Goal: Task Accomplishment & Management: Manage account settings

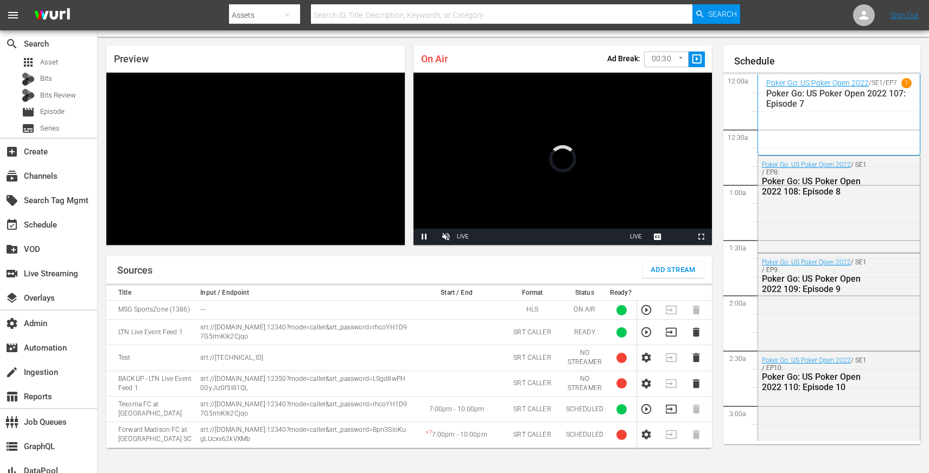
scroll to position [1740, 0]
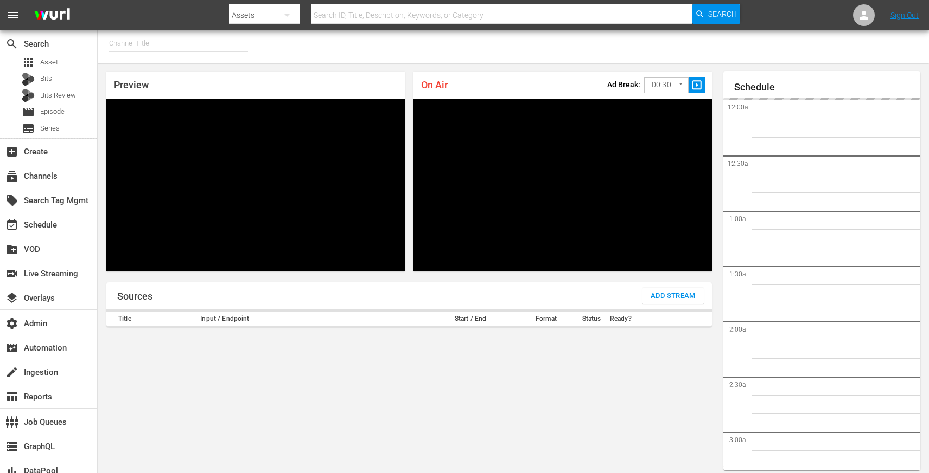
type input "MSG SportsZone (1386)"
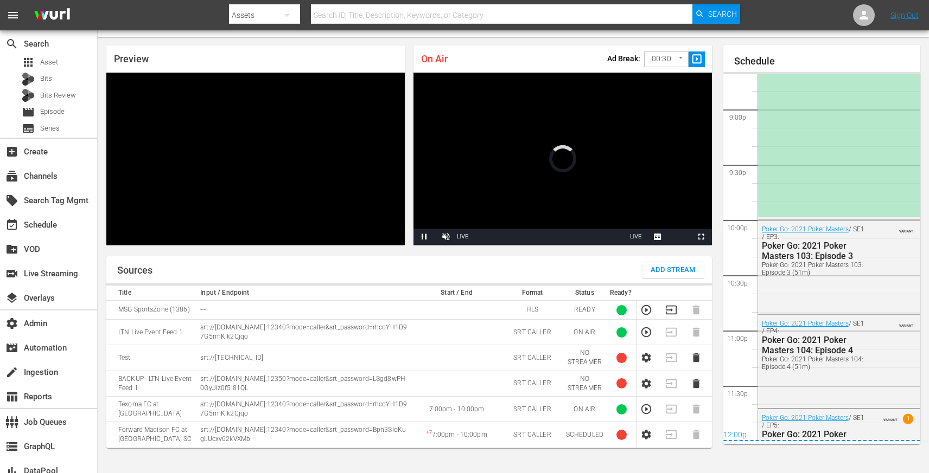
scroll to position [1981, 0]
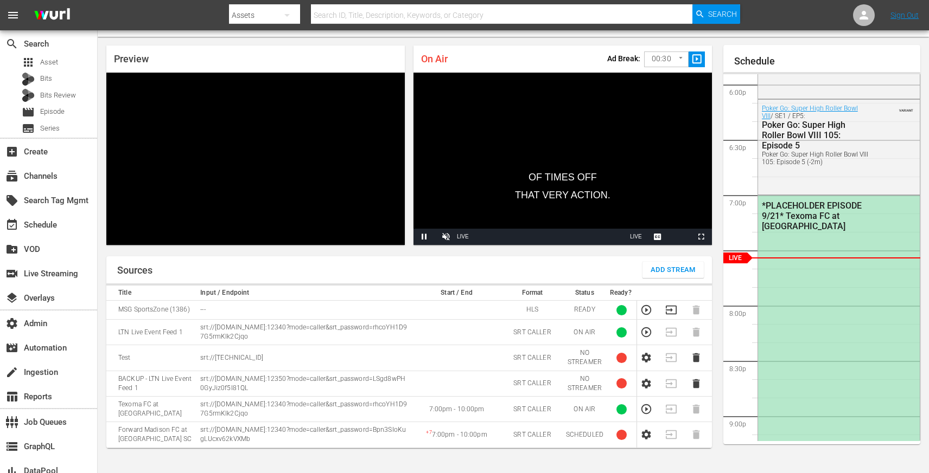
click at [579, 332] on td "ON AIR" at bounding box center [584, 332] width 44 height 25
drag, startPoint x: 579, startPoint y: 332, endPoint x: 586, endPoint y: 333, distance: 7.1
click at [586, 333] on td "ON AIR" at bounding box center [584, 332] width 44 height 25
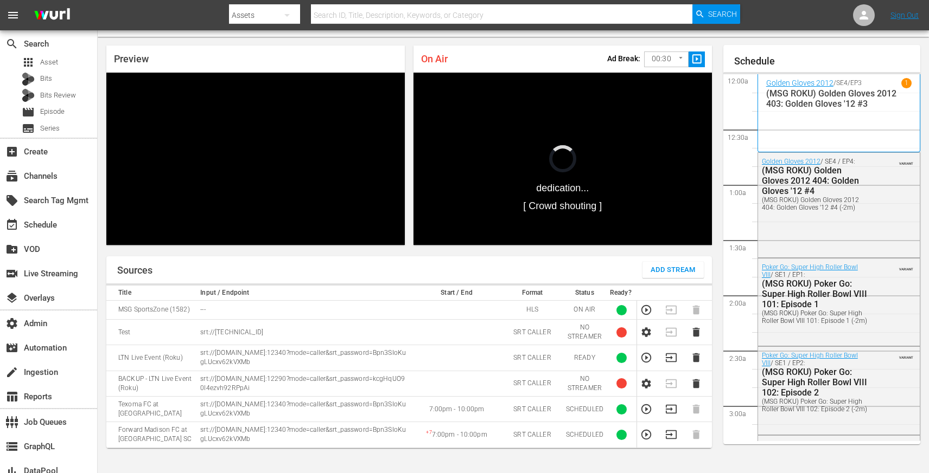
scroll to position [1740, 0]
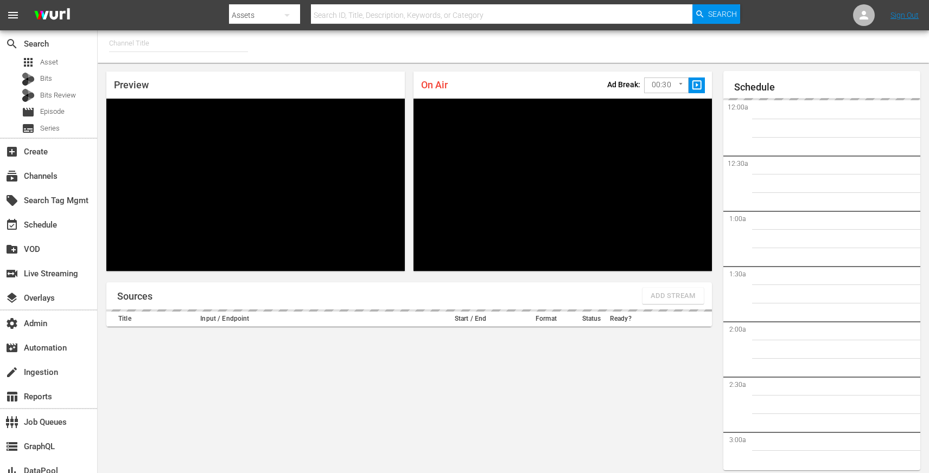
type input "MSG SportsZone - Roku Feed (1582)"
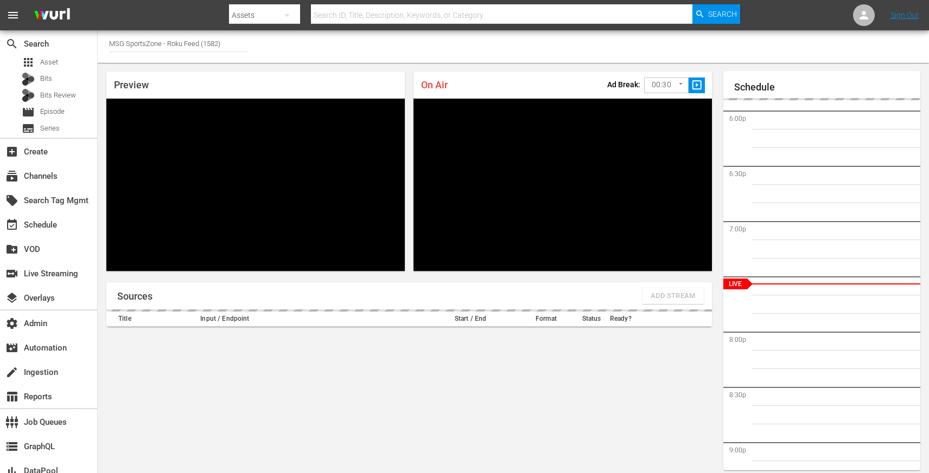
scroll to position [26, 0]
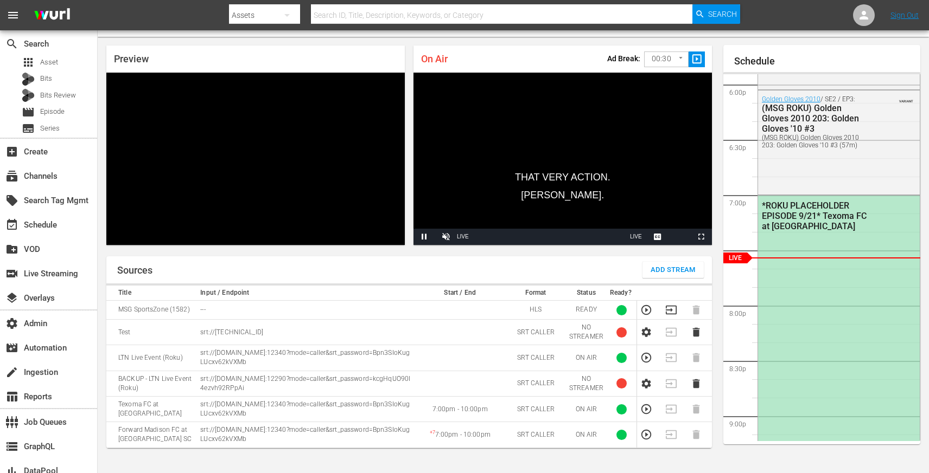
click at [583, 357] on td "ON AIR" at bounding box center [586, 357] width 41 height 25
drag, startPoint x: 583, startPoint y: 357, endPoint x: 592, endPoint y: 358, distance: 9.3
click at [592, 358] on td "ON AIR" at bounding box center [586, 357] width 41 height 25
click at [583, 358] on td "ON AIR" at bounding box center [586, 357] width 41 height 25
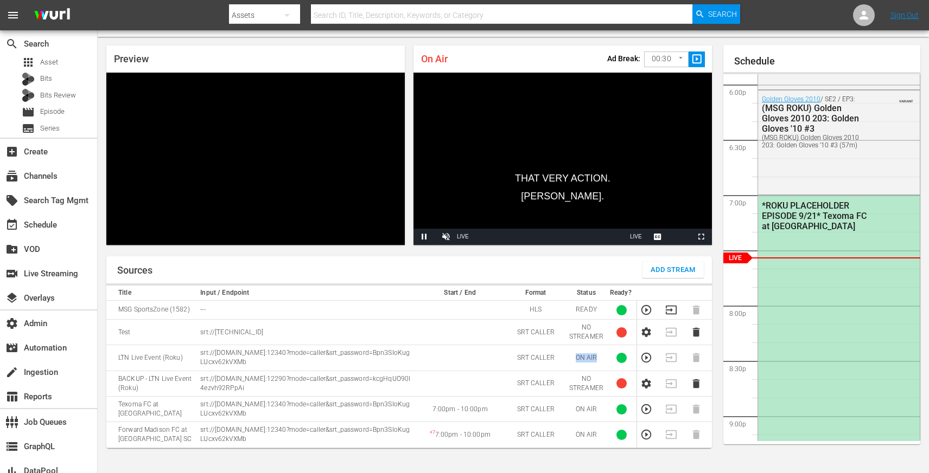
click at [583, 358] on td "ON AIR" at bounding box center [586, 357] width 41 height 25
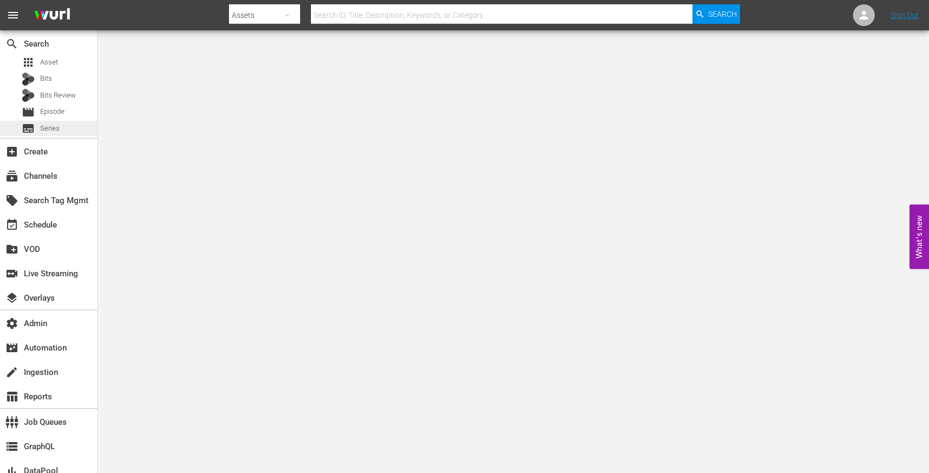
click at [59, 126] on div "subtitles Series" at bounding box center [48, 128] width 97 height 15
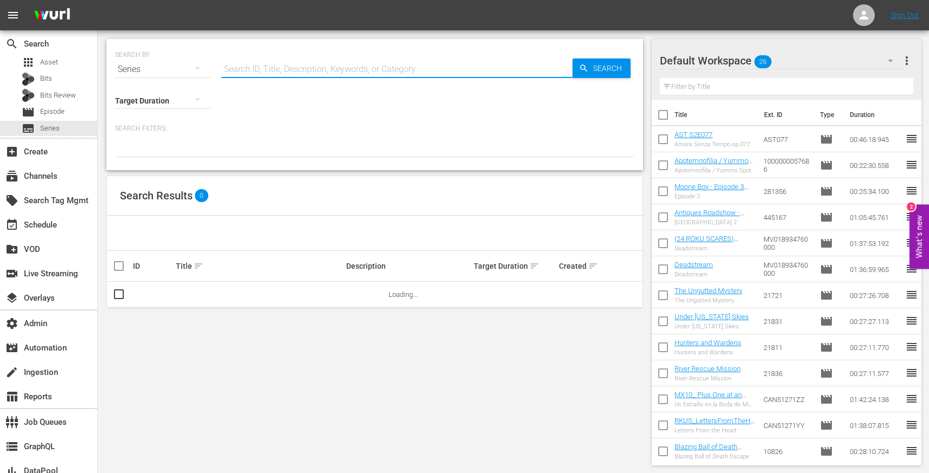
click at [227, 70] on input "text" at bounding box center [396, 69] width 351 height 26
paste input "US-56789946"
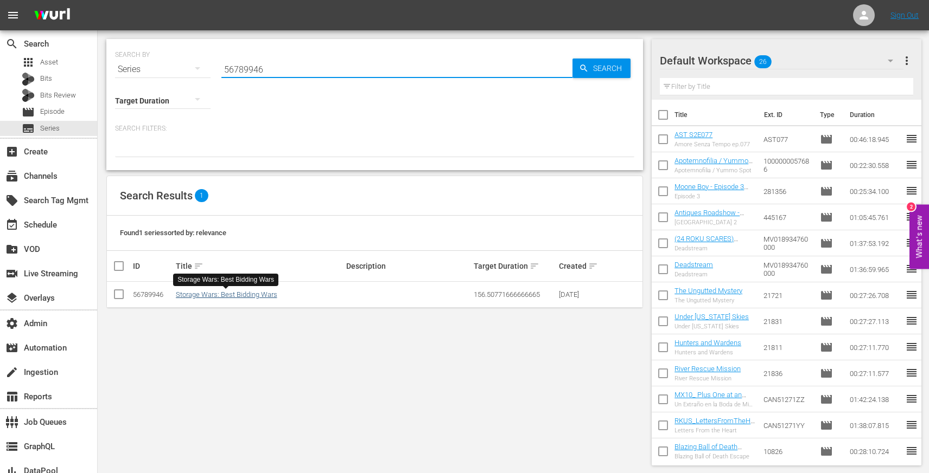
type input "56789946"
click at [229, 291] on link "Storage Wars: Best Bidding Wars" at bounding box center [226, 295] width 101 height 8
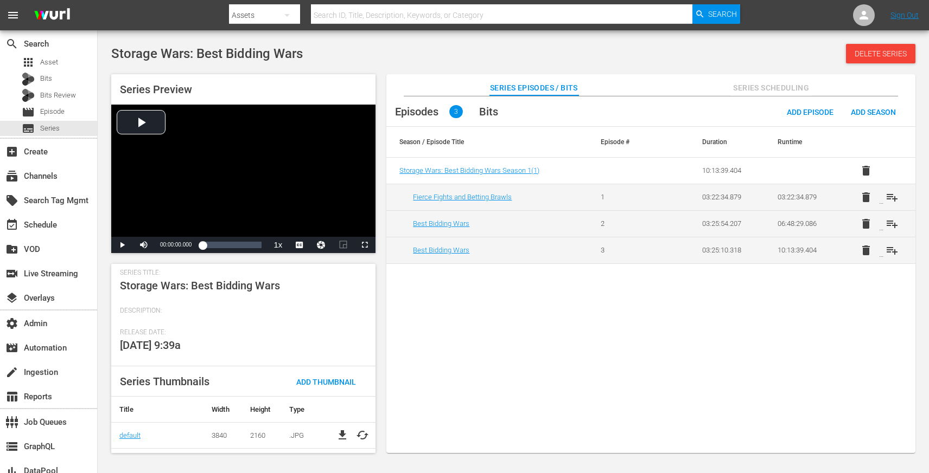
scroll to position [156, 0]
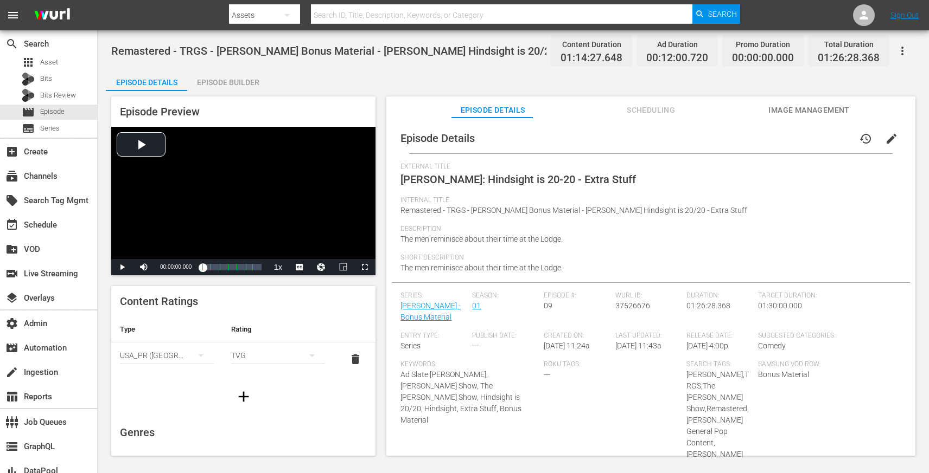
click at [886, 139] on span "edit" at bounding box center [891, 138] width 13 height 13
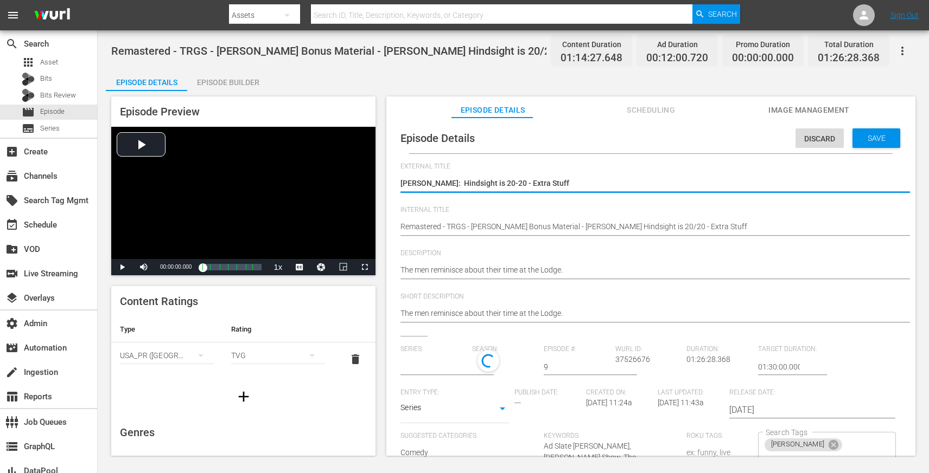
type input "Red Green - Bonus Material"
click at [445, 183] on textarea "Red Green's: Hindsight is 20-20 - Extra Stuff" at bounding box center [647, 184] width 495 height 13
type textarea "Red Green's: Hindsight is 20-20 - Extra Stuff"
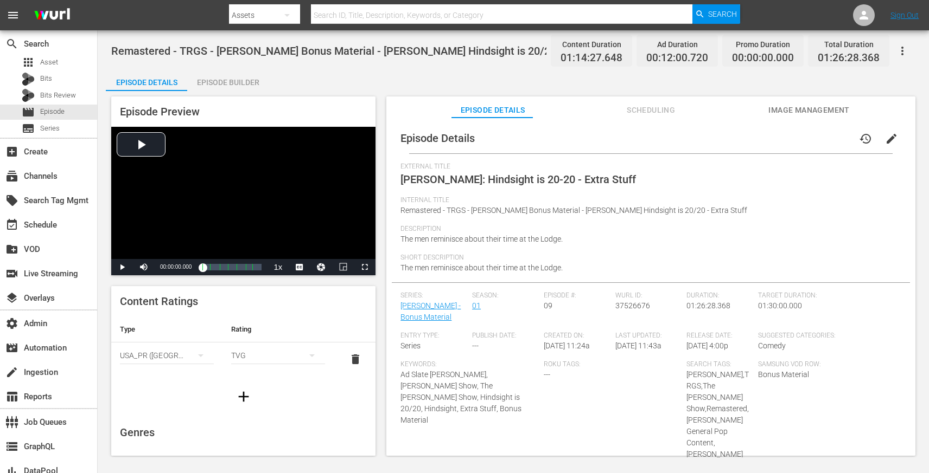
click at [654, 107] on span "Scheduling" at bounding box center [650, 111] width 81 height 14
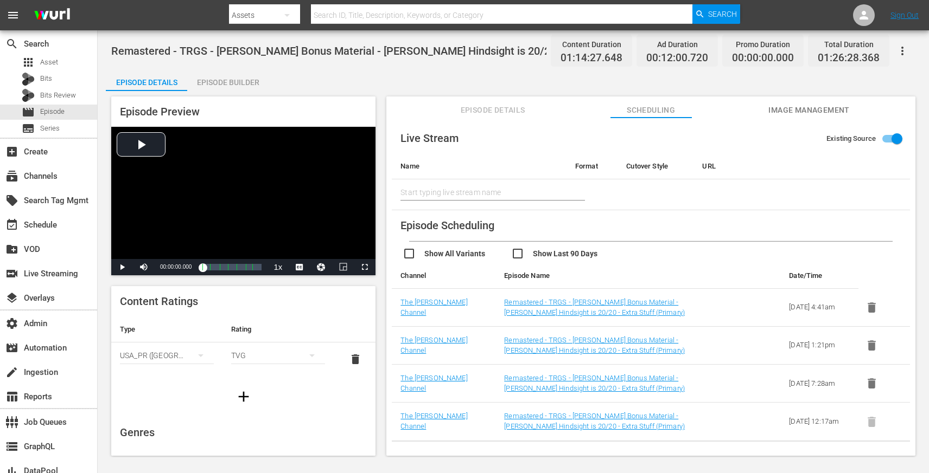
click at [471, 115] on span "Episode Details" at bounding box center [492, 111] width 81 height 14
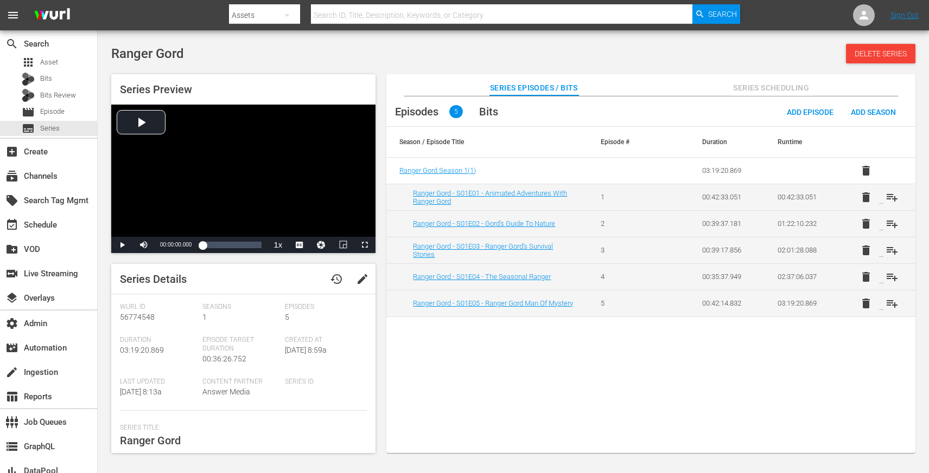
click at [361, 277] on span "edit" at bounding box center [362, 279] width 13 height 13
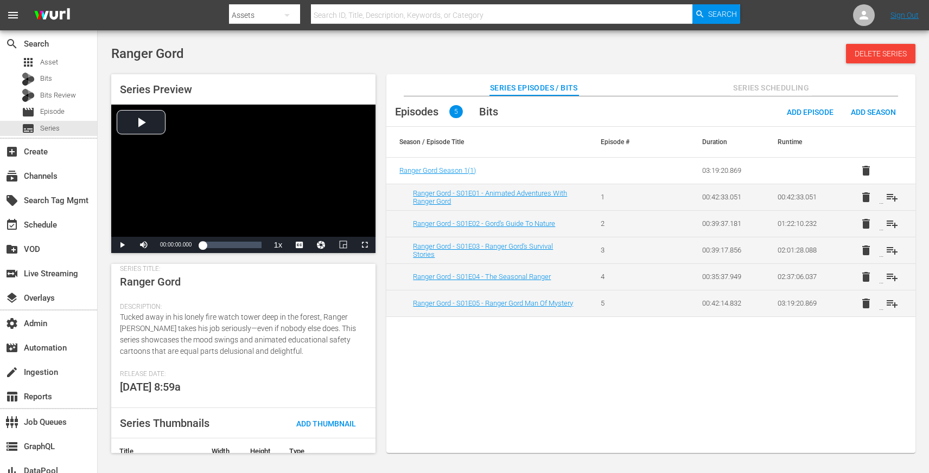
scroll to position [131, 0]
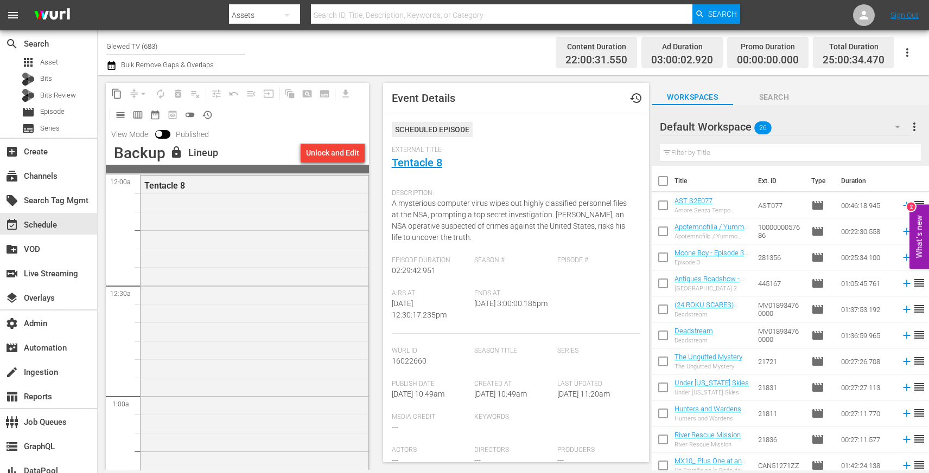
scroll to position [427, 0]
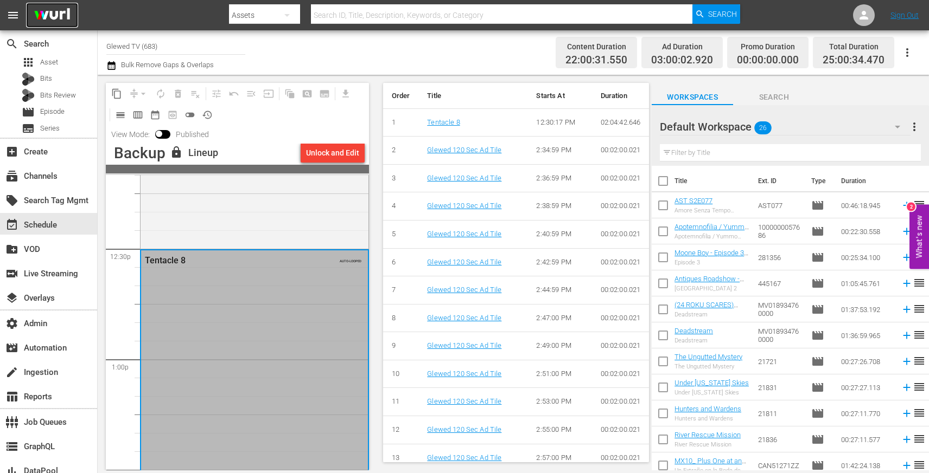
click at [50, 20] on img at bounding box center [52, 15] width 52 height 25
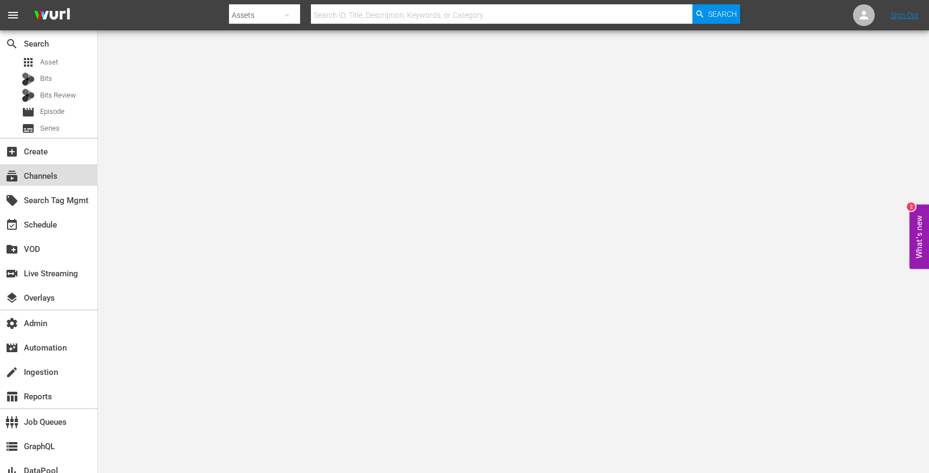
click at [63, 172] on div "subscriptions Channels" at bounding box center [48, 175] width 97 height 22
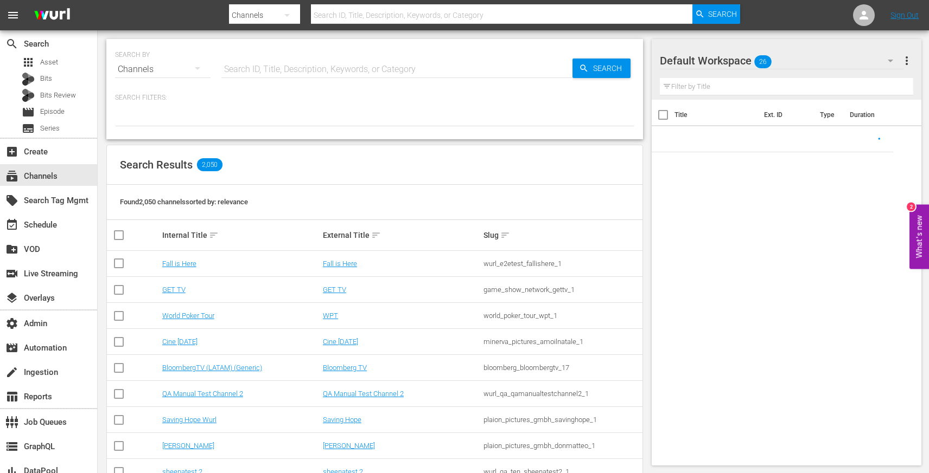
click at [246, 68] on input "text" at bounding box center [396, 69] width 351 height 26
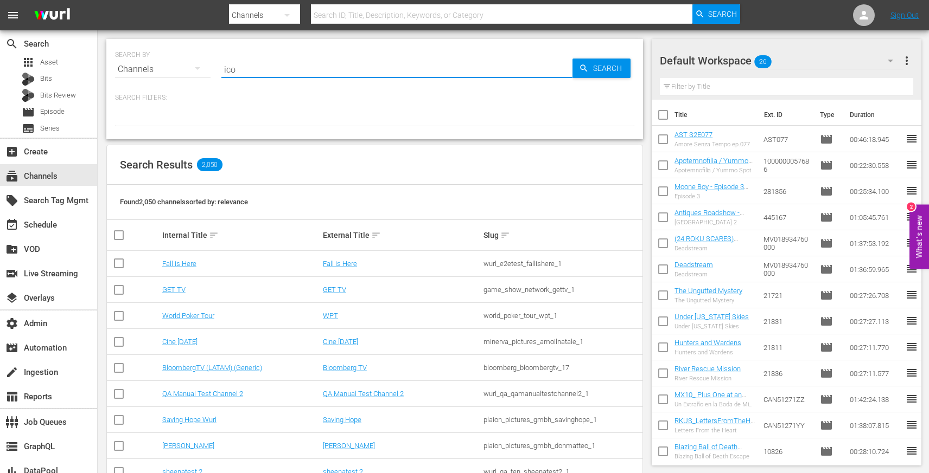
type input "icon"
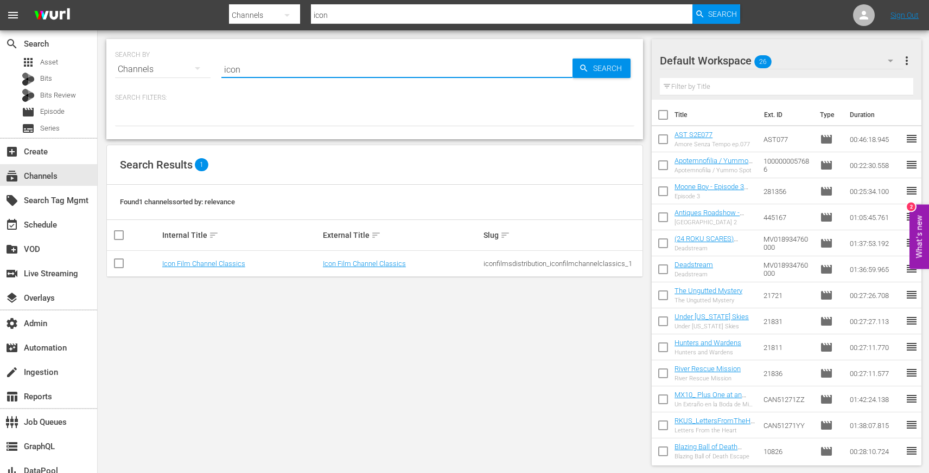
type input "icon"
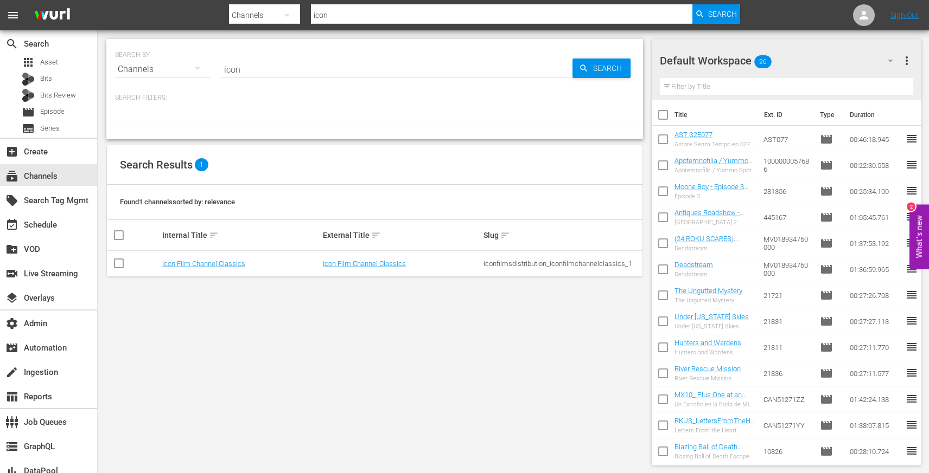
click at [357, 270] on td "Icon Film Channel Classics" at bounding box center [401, 264] width 161 height 26
click at [360, 268] on td "Icon Film Channel Classics" at bounding box center [401, 264] width 161 height 26
click at [362, 263] on link "Icon Film Channel Classics" at bounding box center [364, 264] width 83 height 8
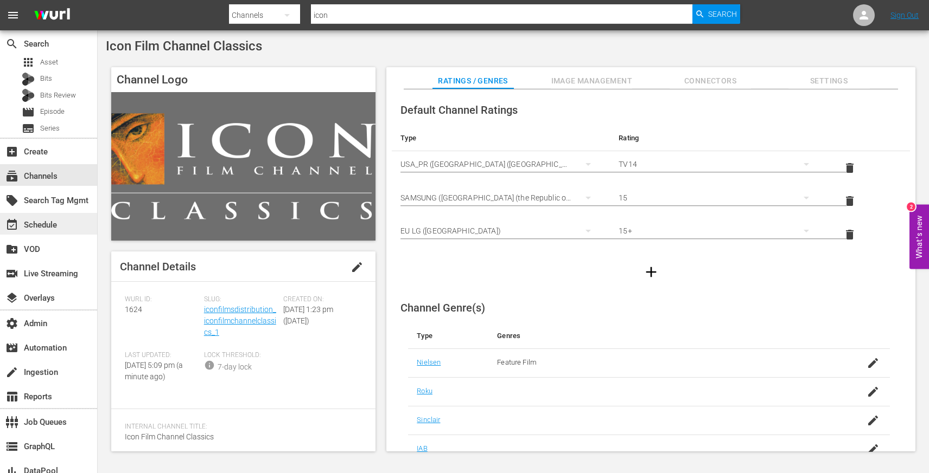
click at [42, 219] on div "event_available Schedule" at bounding box center [30, 224] width 61 height 10
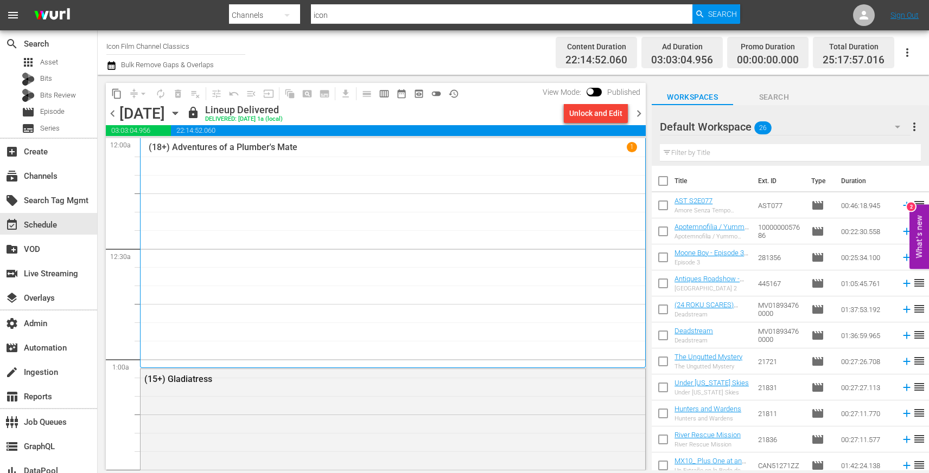
click at [637, 112] on span "chevron_right" at bounding box center [639, 114] width 14 height 14
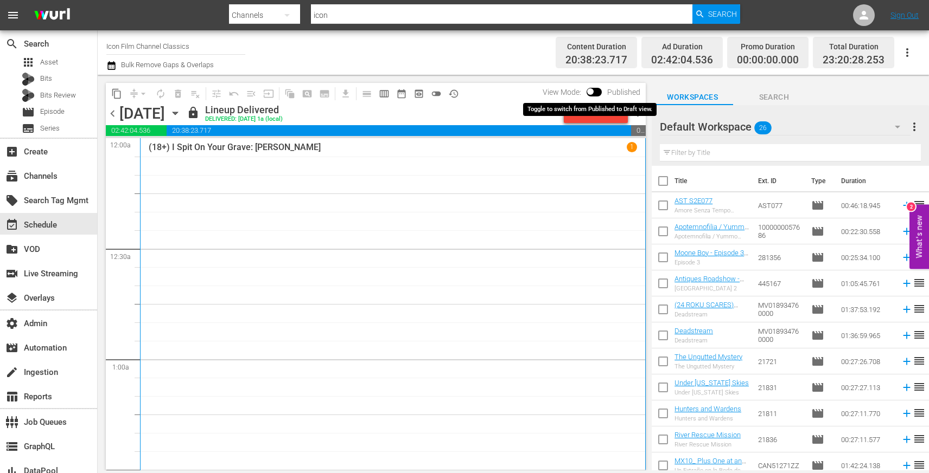
click at [595, 94] on input "checkbox" at bounding box center [590, 94] width 23 height 8
checkbox input "true"
click at [606, 111] on div "Unlock and Edit" at bounding box center [595, 114] width 53 height 20
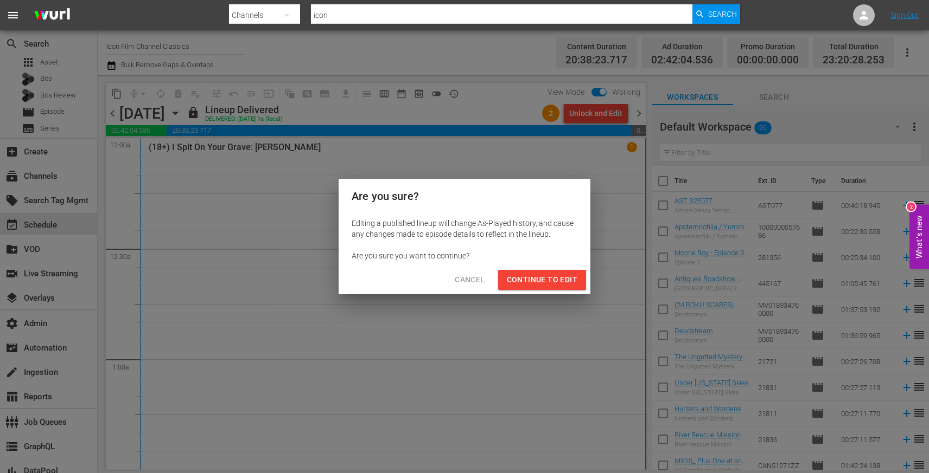
click at [551, 274] on span "Continue to Edit" at bounding box center [542, 280] width 71 height 14
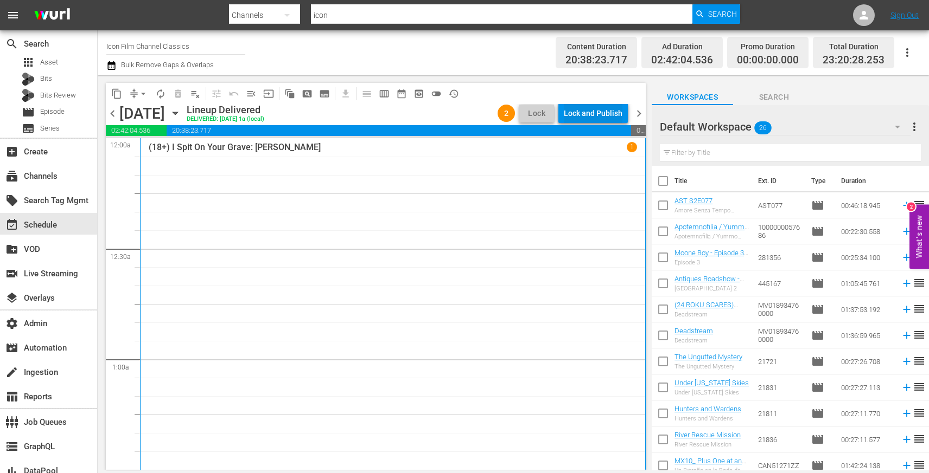
click at [600, 114] on div "Lock and Publish" at bounding box center [593, 114] width 59 height 20
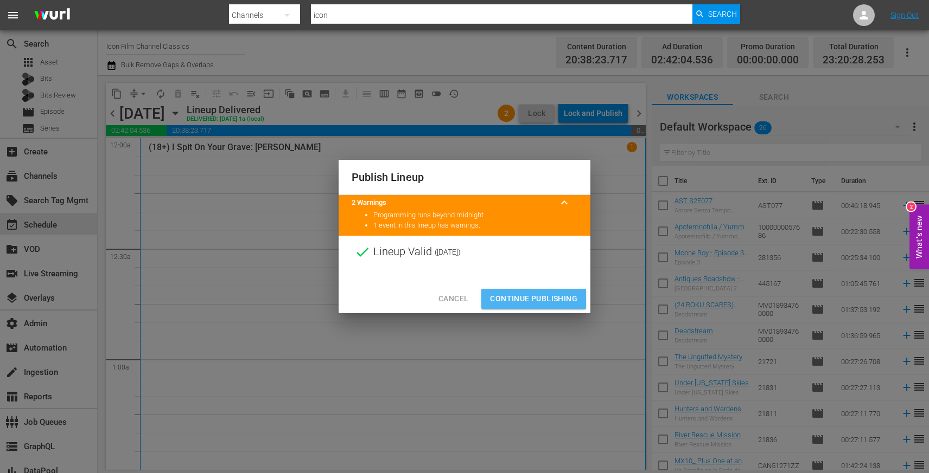
click at [539, 307] on button "Continue Publishing" at bounding box center [533, 299] width 105 height 20
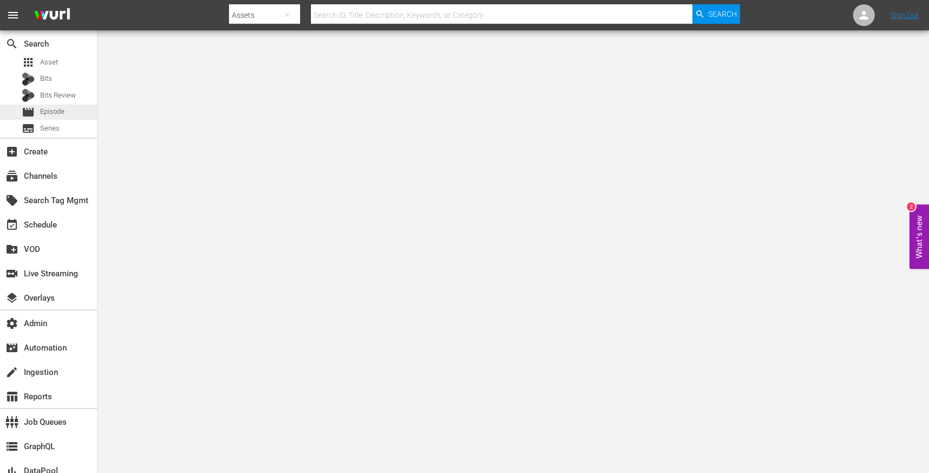
click at [61, 107] on span "Episode" at bounding box center [52, 111] width 24 height 11
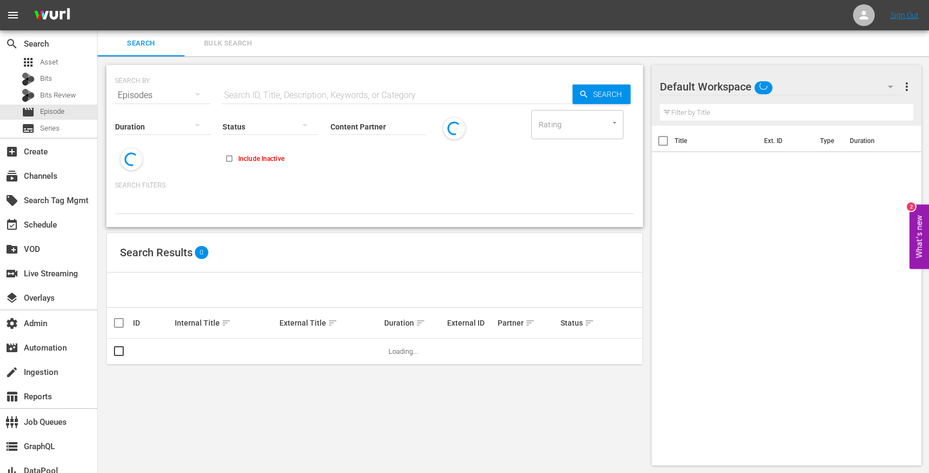
click at [273, 97] on input "text" at bounding box center [396, 95] width 351 height 26
paste input "68351045"
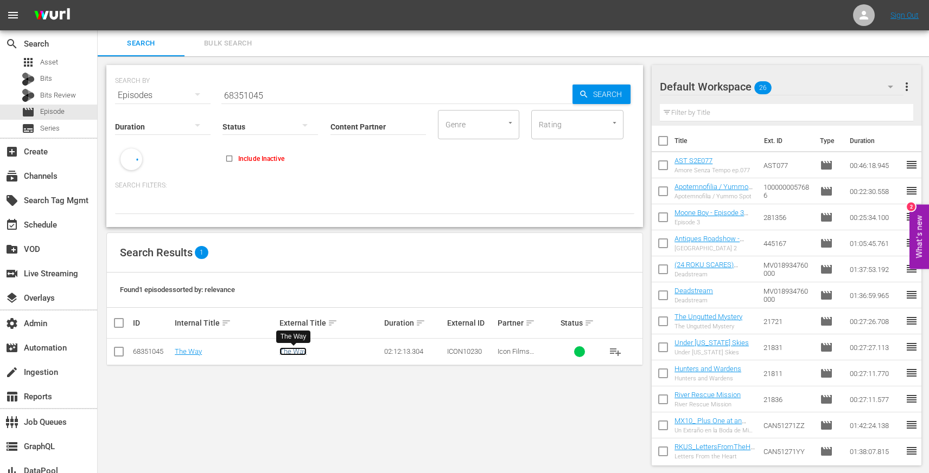
click at [291, 349] on link "The Way" at bounding box center [292, 352] width 27 height 8
click at [238, 96] on input "68351045" at bounding box center [396, 95] width 351 height 26
paste input "50"
type input "68351050"
click at [292, 354] on link "Mercenaries" at bounding box center [298, 352] width 39 height 8
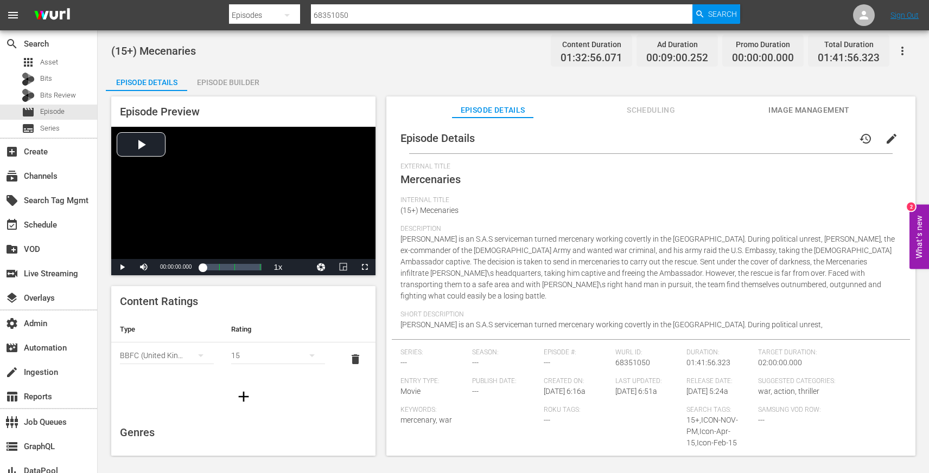
click at [783, 112] on span "Image Management" at bounding box center [808, 111] width 81 height 14
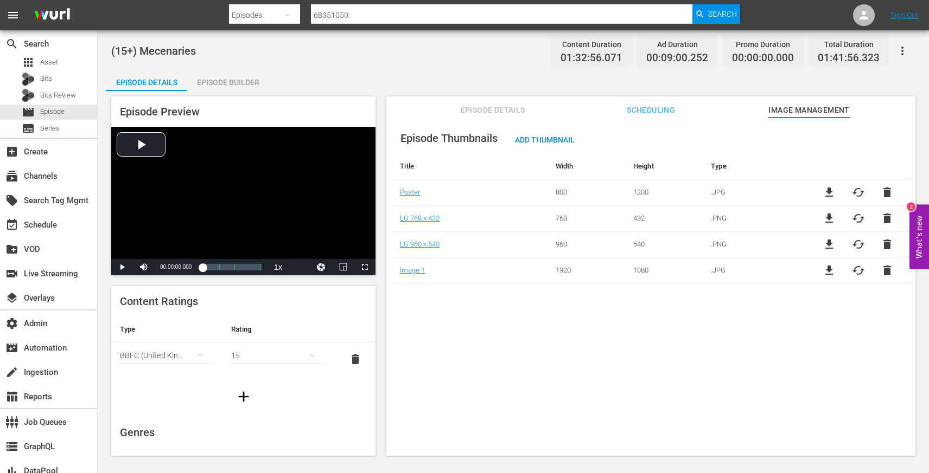
click at [643, 118] on div "Episode Thumbnails Add Thumbnail Title Width Height Type Poster 800 1200 .JPG f…" at bounding box center [650, 292] width 529 height 349
click at [643, 113] on span "Scheduling" at bounding box center [650, 111] width 81 height 14
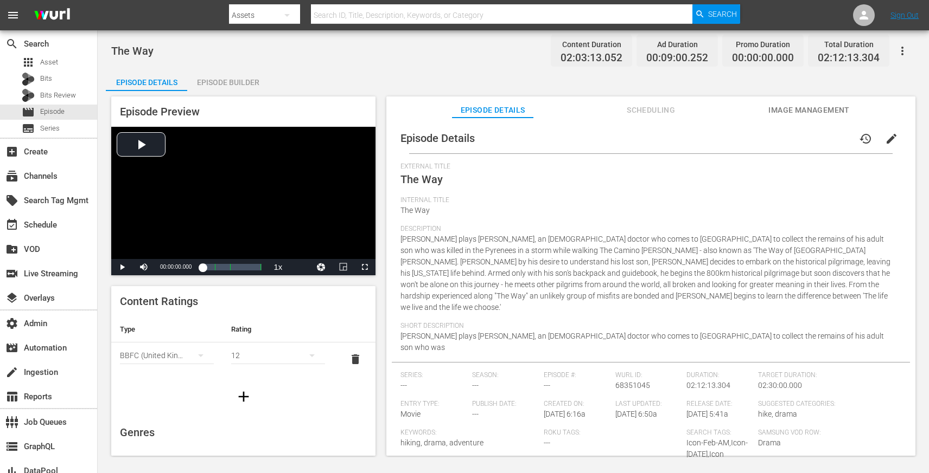
click at [783, 112] on span "Image Management" at bounding box center [808, 111] width 81 height 14
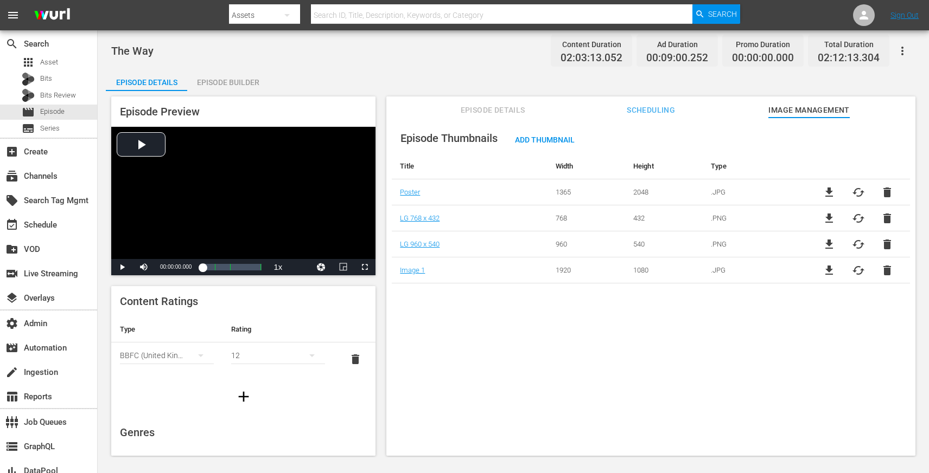
click at [643, 113] on span "Scheduling" at bounding box center [650, 111] width 81 height 14
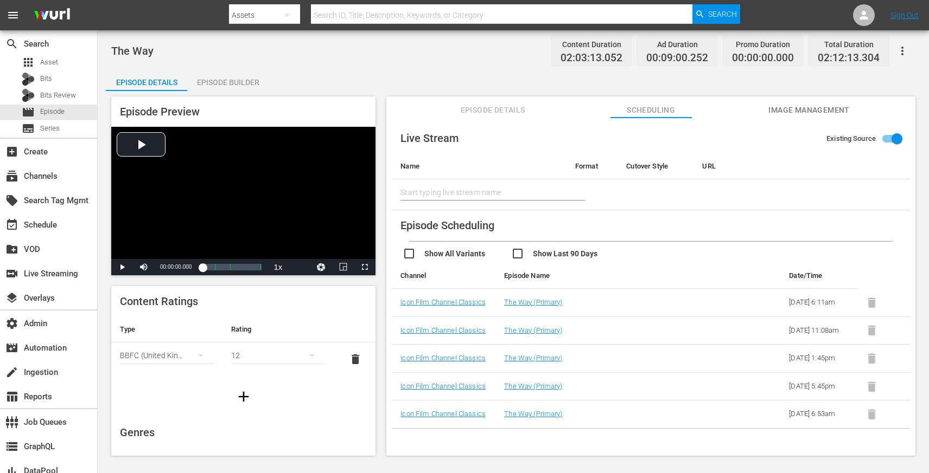
scroll to position [19, 0]
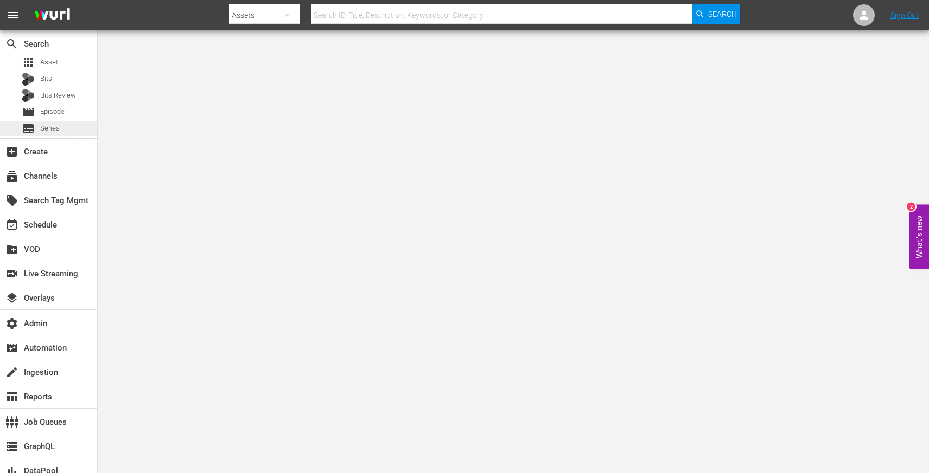
click at [71, 124] on div "subtitles Series" at bounding box center [48, 128] width 97 height 15
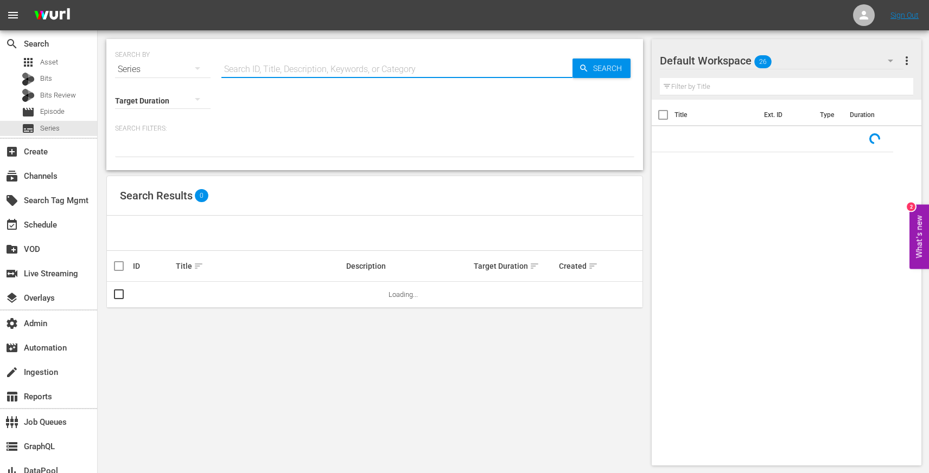
click at [253, 72] on input "text" at bounding box center [396, 69] width 351 height 26
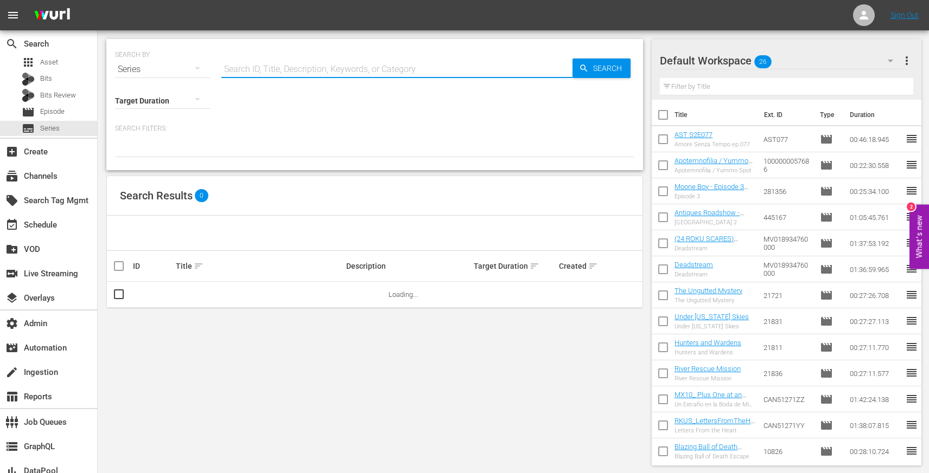
paste input "56783204"
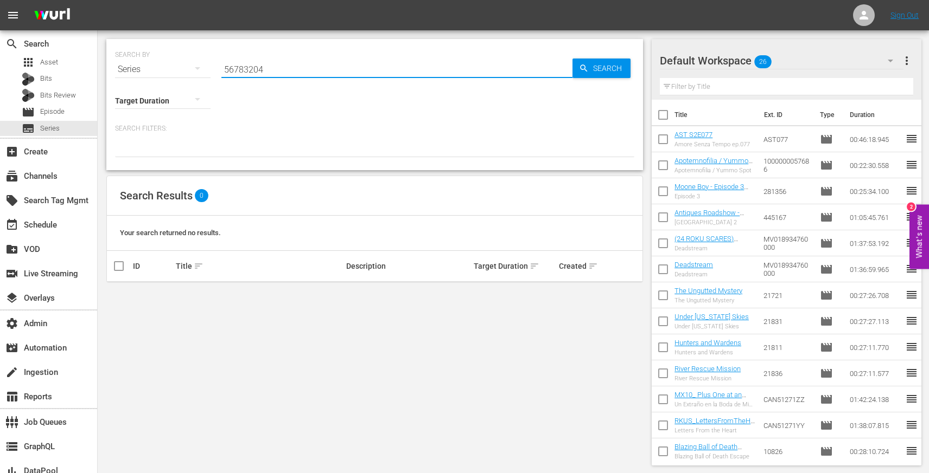
type input "56783204"
click at [258, 67] on input "56783204" at bounding box center [396, 69] width 351 height 26
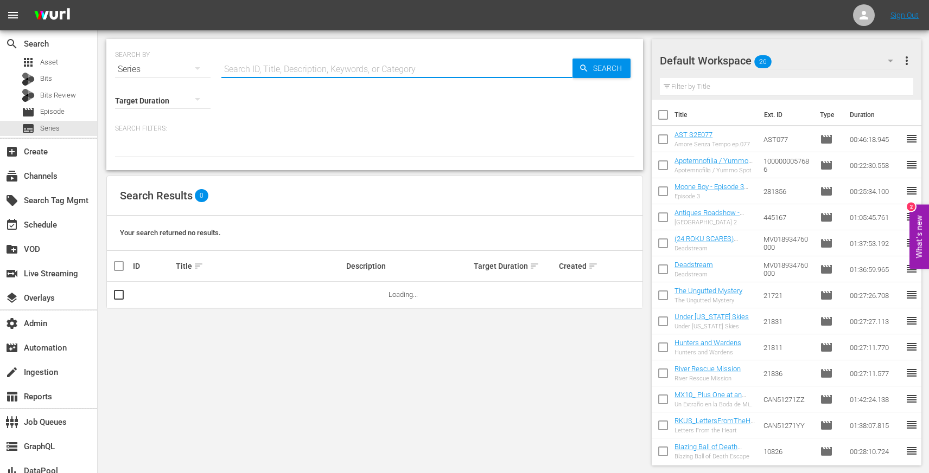
click at [271, 360] on div "SEARCH BY Search By Series Search ID, Title, Description, Keywords, or Category…" at bounding box center [375, 252] width 554 height 444
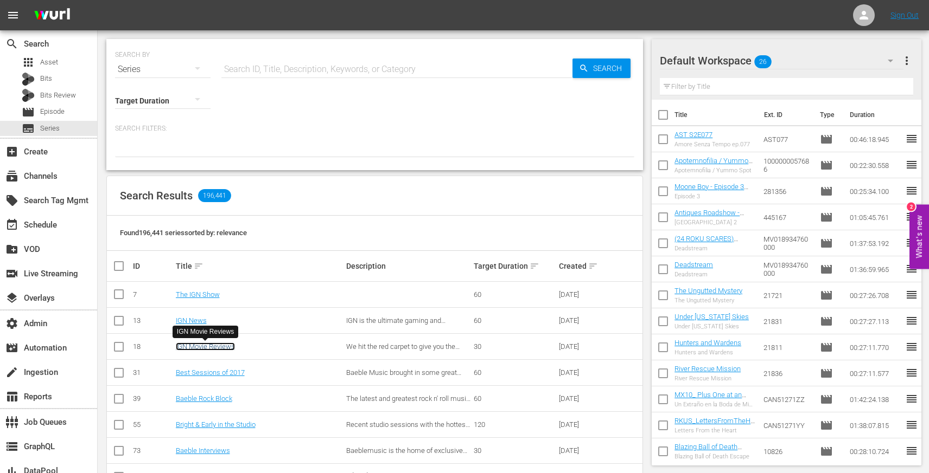
click at [194, 350] on link "IGN Movie Reviews" at bounding box center [205, 347] width 59 height 8
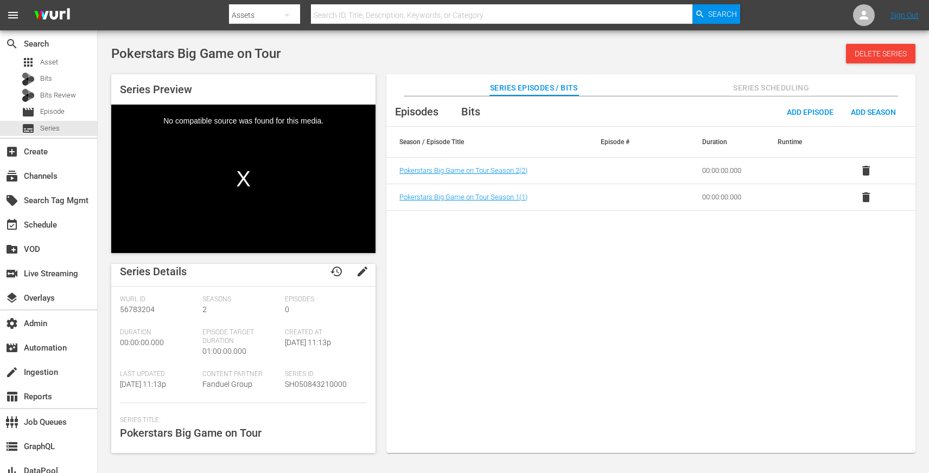
scroll to position [9, 0]
click at [316, 383] on span "SH050843210000" at bounding box center [316, 383] width 62 height 9
copy span "SH050843210000"
click at [330, 327] on div "Episodes 0" at bounding box center [326, 311] width 82 height 33
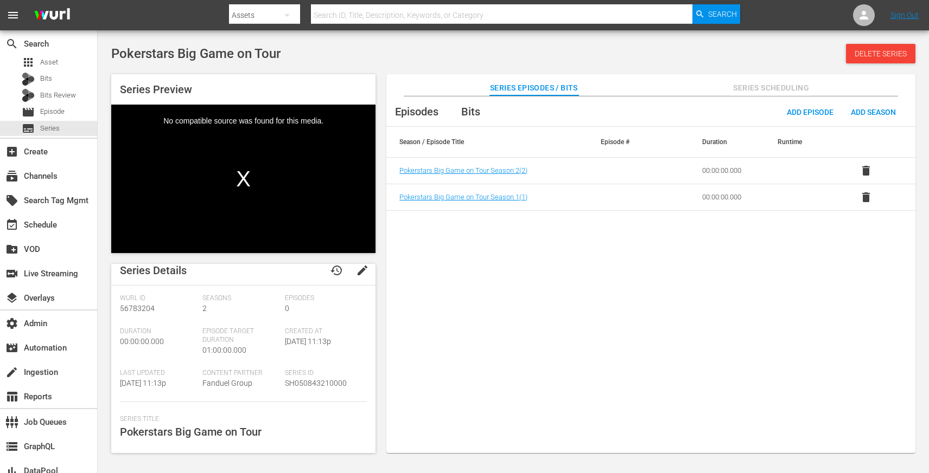
scroll to position [0, 0]
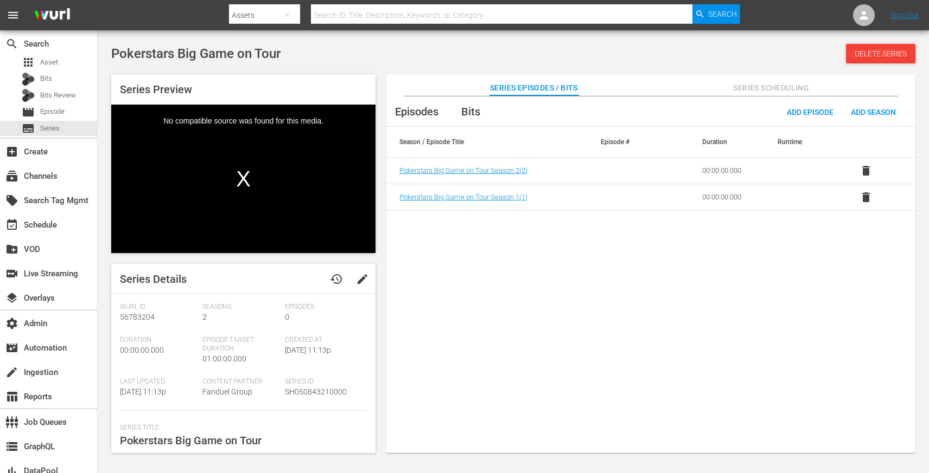
click at [782, 84] on span "Series Scheduling" at bounding box center [770, 88] width 81 height 14
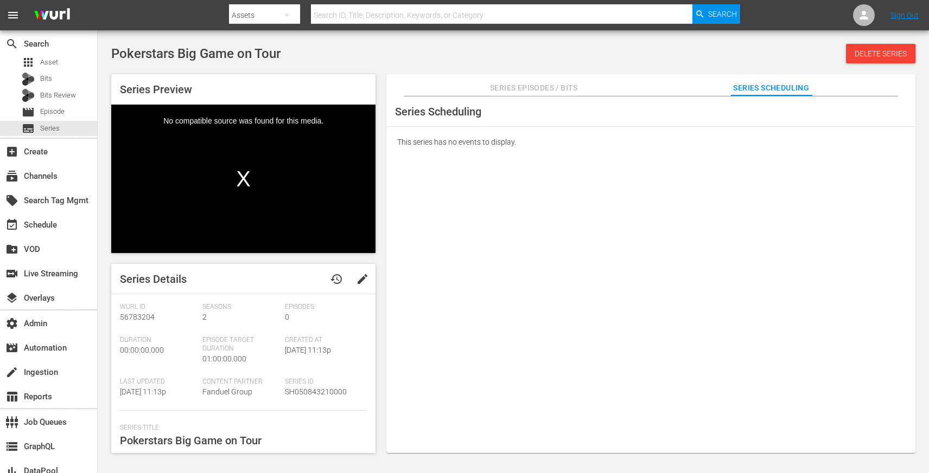
click at [530, 88] on span "Series Episodes / Bits" at bounding box center [534, 88] width 88 height 14
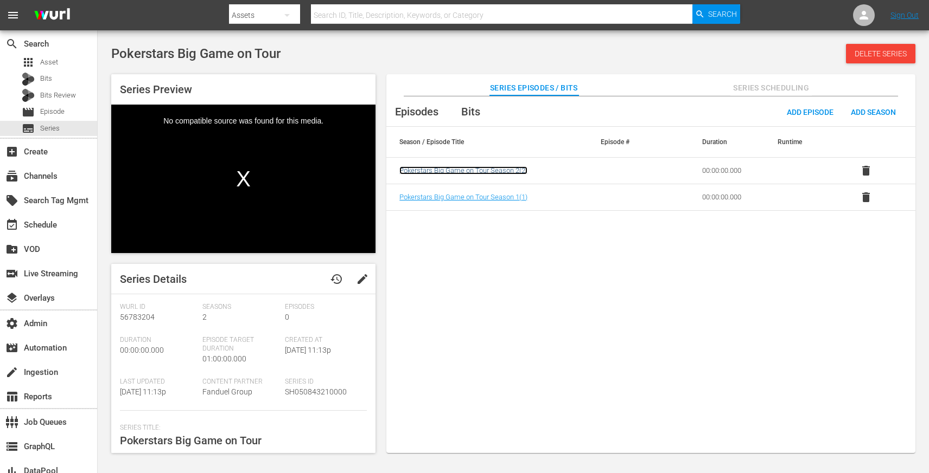
click at [496, 169] on span "Pokerstars Big Game on Tour Season 2 ( 2 )" at bounding box center [463, 171] width 128 height 8
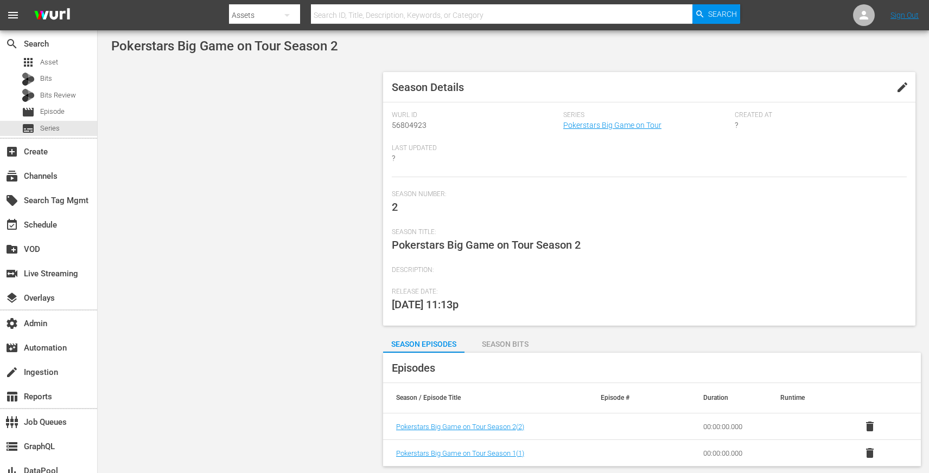
scroll to position [2, 0]
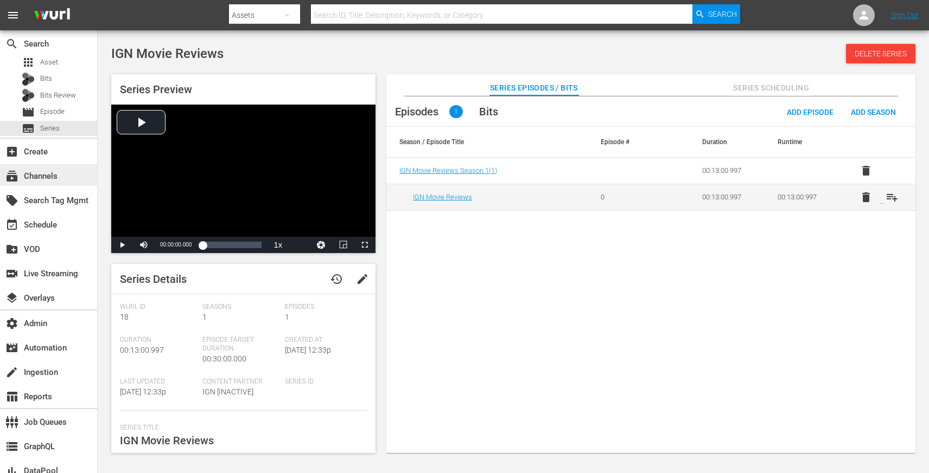
click at [69, 173] on div "subscriptions Channels" at bounding box center [48, 175] width 97 height 22
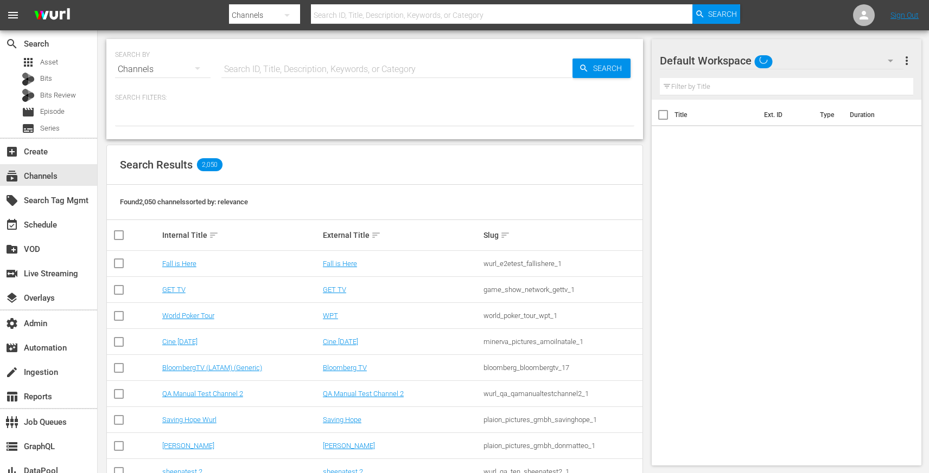
click at [252, 80] on input "text" at bounding box center [396, 69] width 351 height 26
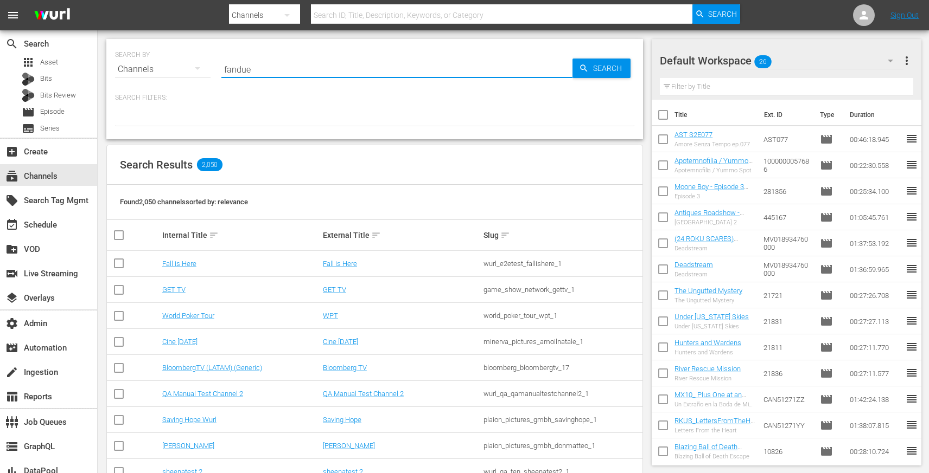
type input "fanduel"
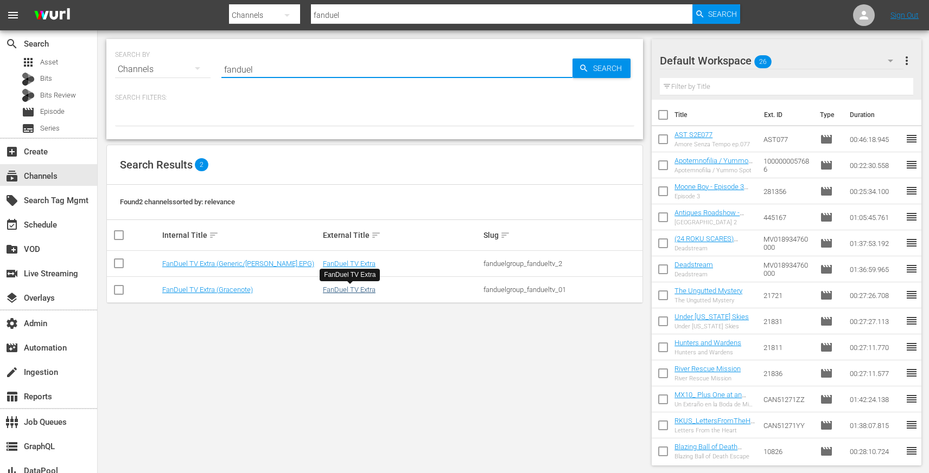
type input "fanduel"
click at [232, 289] on link "FanDuel TV Extra (Gracenote)" at bounding box center [207, 290] width 91 height 8
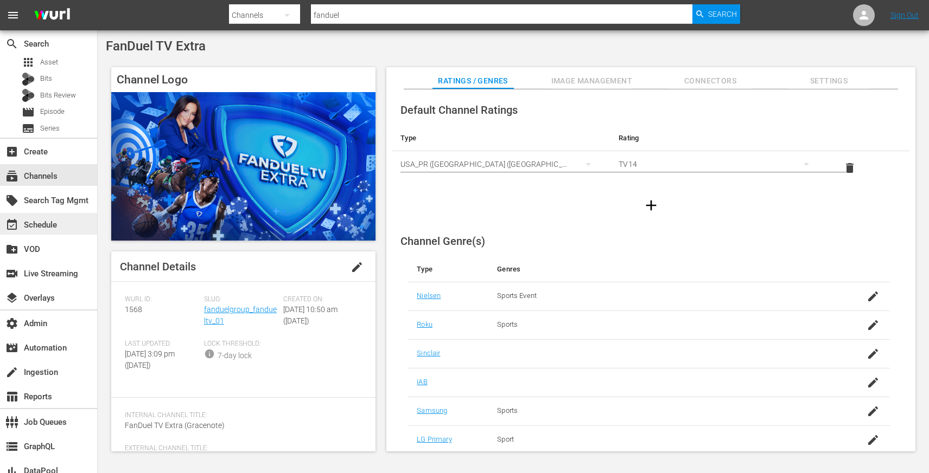
click at [48, 228] on div "event_available Schedule" at bounding box center [30, 224] width 61 height 10
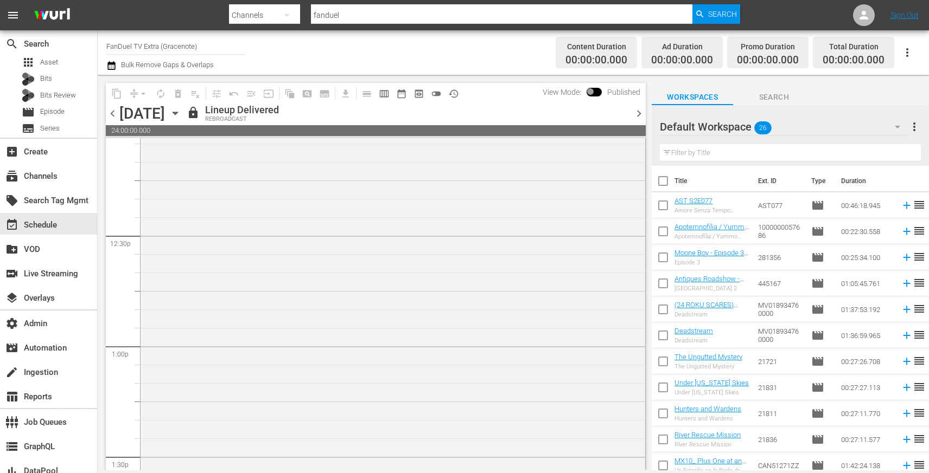
scroll to position [2261, 0]
click at [638, 113] on span "chevron_right" at bounding box center [639, 114] width 14 height 14
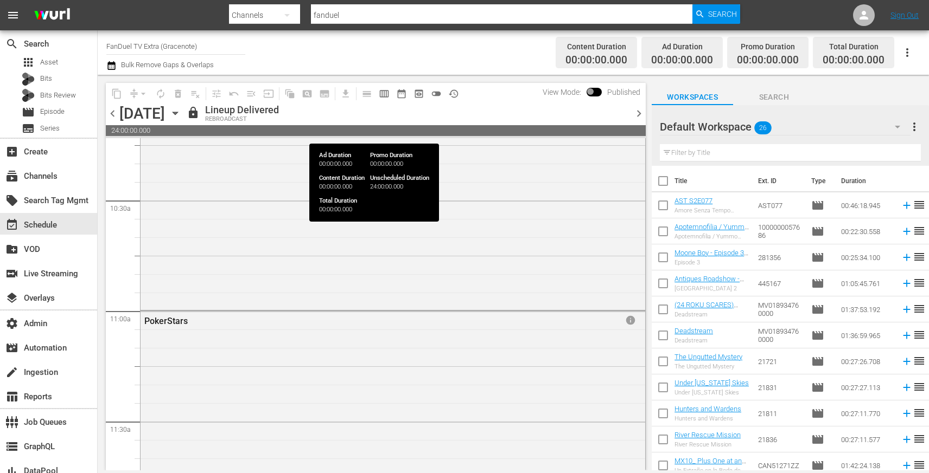
scroll to position [2721, 0]
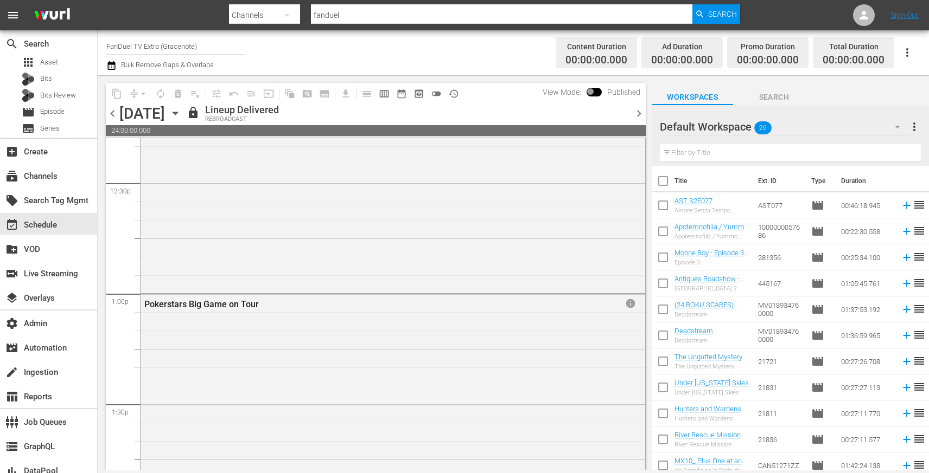
click at [654, 140] on div "Default Workspace 26 Default more_vert Filter by Title" at bounding box center [789, 135] width 277 height 61
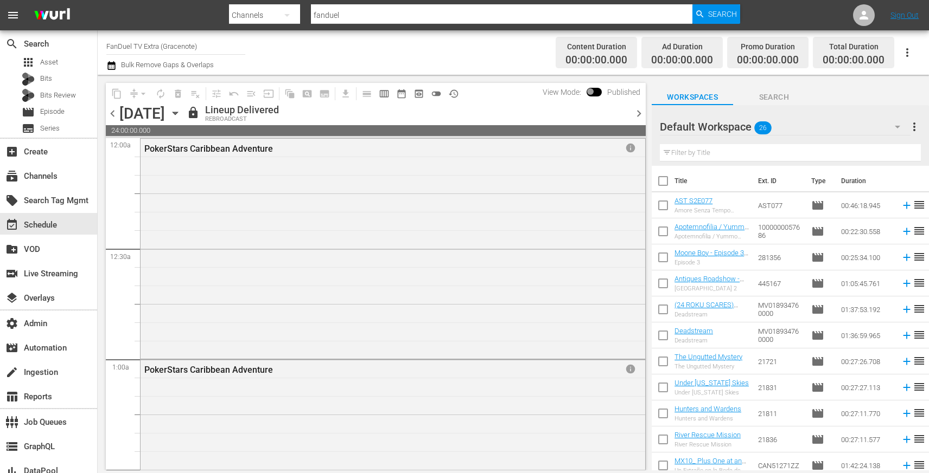
scroll to position [4270, 0]
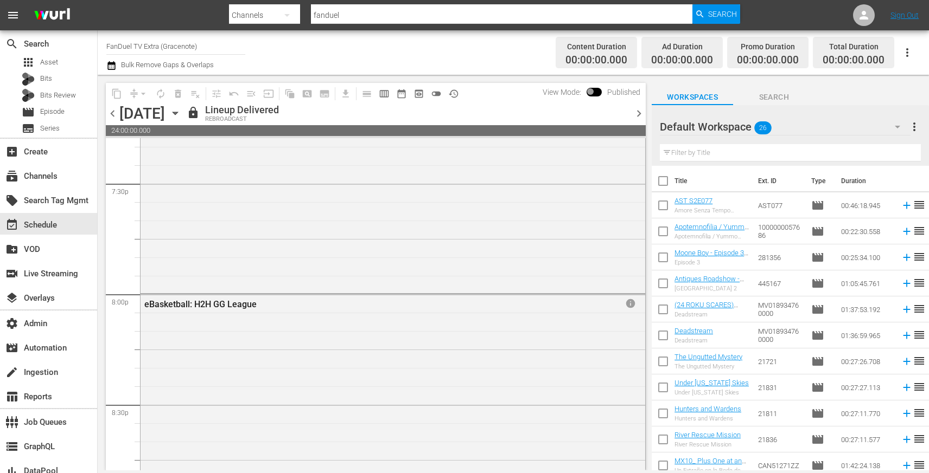
click at [514, 94] on div "content_copy compress arrow_drop_down autorenew_outlined delete_forever_outline…" at bounding box center [376, 93] width 540 height 21
click at [44, 17] on img at bounding box center [52, 15] width 52 height 25
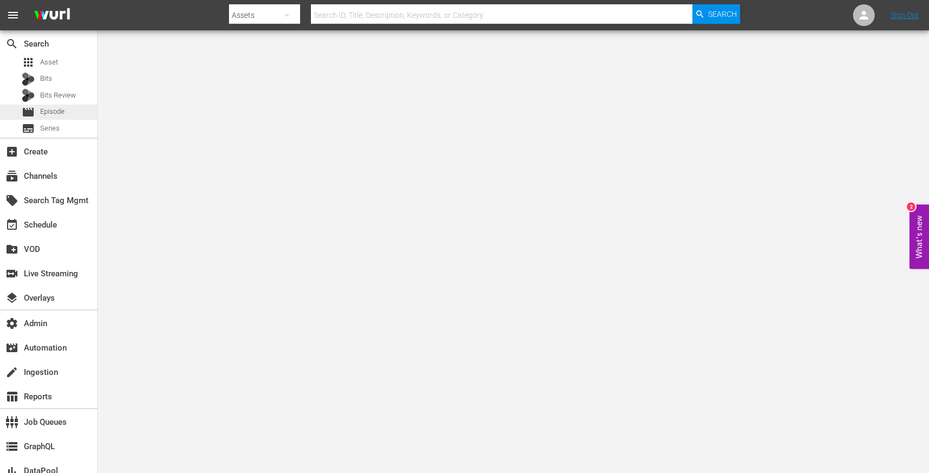
click at [60, 111] on span "Episode" at bounding box center [52, 111] width 24 height 11
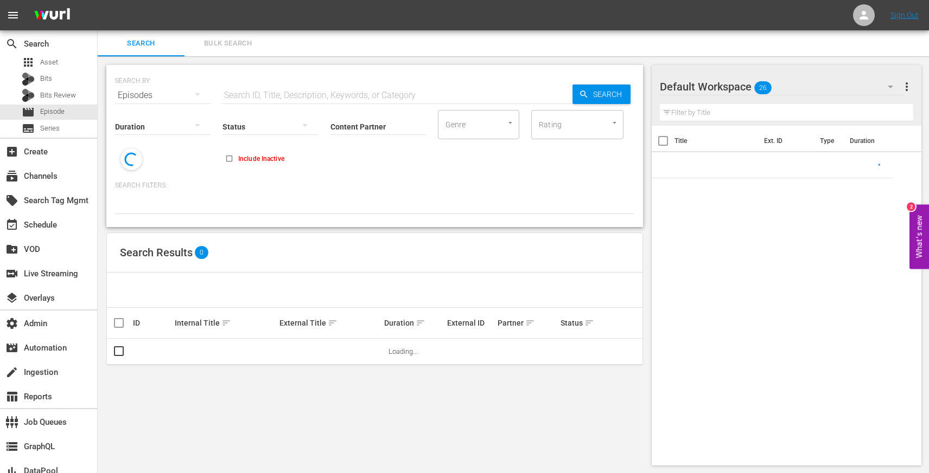
click at [324, 94] on input "text" at bounding box center [396, 95] width 351 height 26
paste input "All Goals ----- FIFA Women's World Cup [GEOGRAPHIC_DATA] & [GEOGRAPHIC_DATA] 20…"
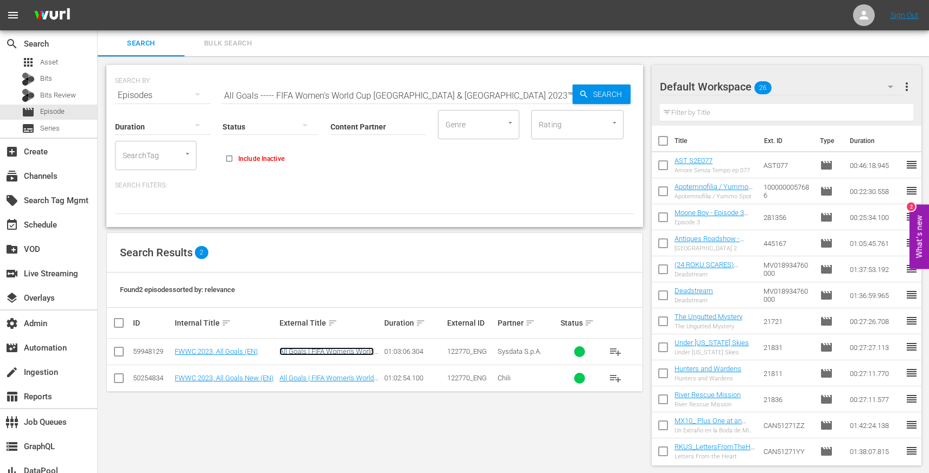
click at [300, 354] on link "All Goals | FIFA Women's World Cup Australia & [GEOGRAPHIC_DATA] 2023™" at bounding box center [326, 360] width 94 height 24
click at [302, 378] on link "All Goals | FIFA Women's World Cup Australia & [GEOGRAPHIC_DATA] 2023™" at bounding box center [326, 386] width 94 height 24
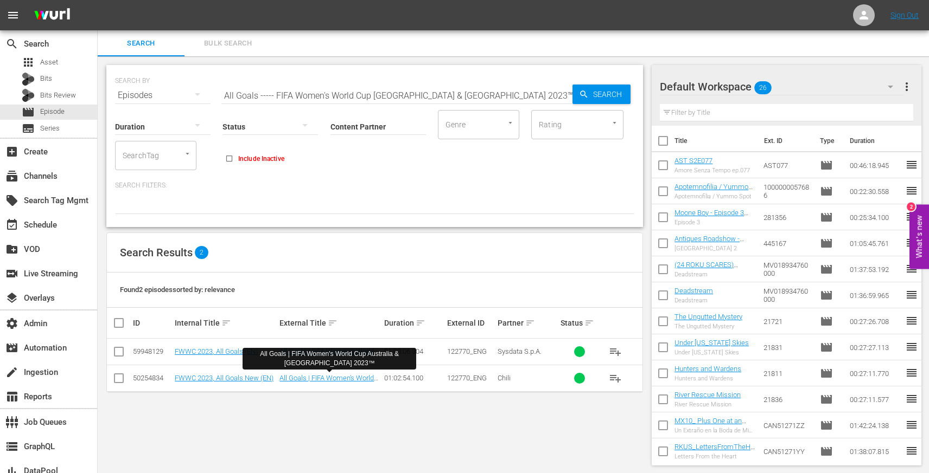
click at [268, 102] on div "Status" at bounding box center [269, 119] width 95 height 39
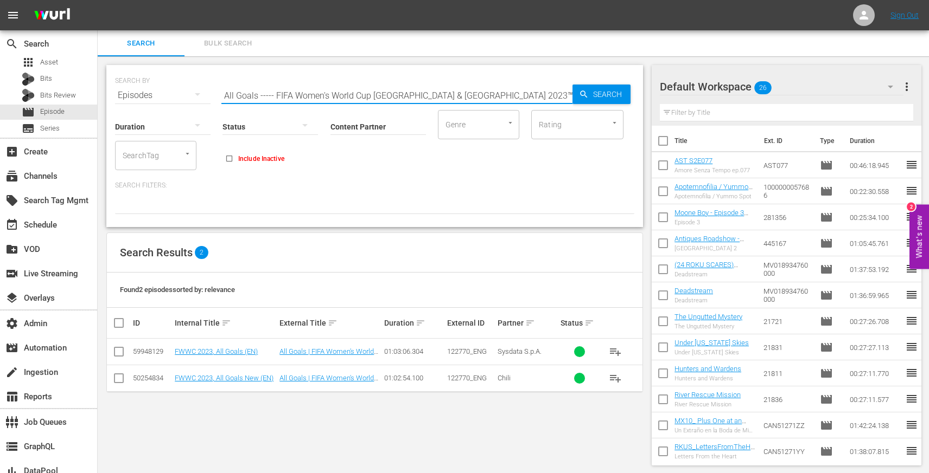
click at [270, 99] on input "All Goals ----- FIFA Women's World Cup [GEOGRAPHIC_DATA] & [GEOGRAPHIC_DATA] 20…" at bounding box center [396, 95] width 351 height 26
paste input "Live - Sorteio | Copa Do Mundo Feminina De Futsal Da Fifa [GEOGRAPHIC_DATA] 2025"
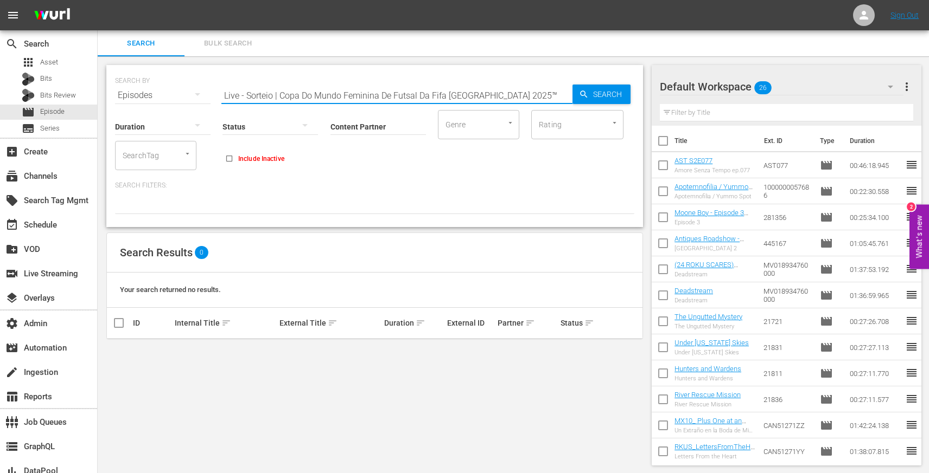
paste input "onel [PERSON_NAME] - All FIFA World Cup Goals and Assists"
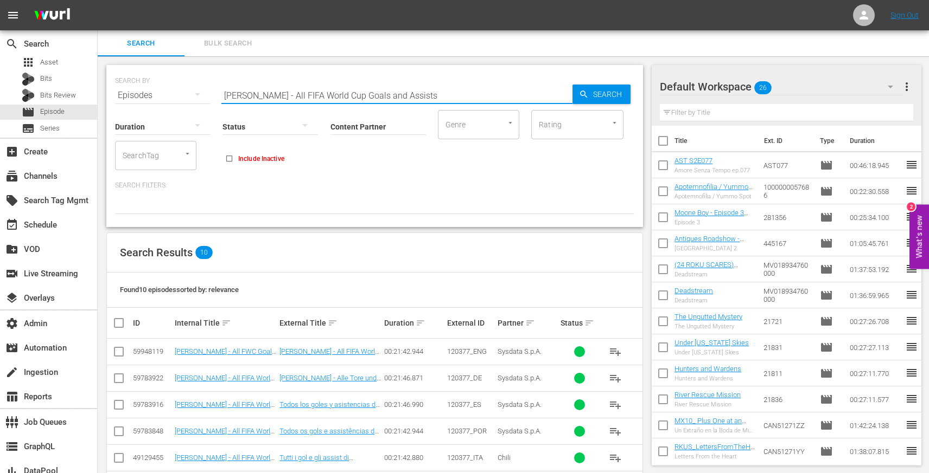
paste input "Pyramids FC vs. [GEOGRAPHIC_DATA]"
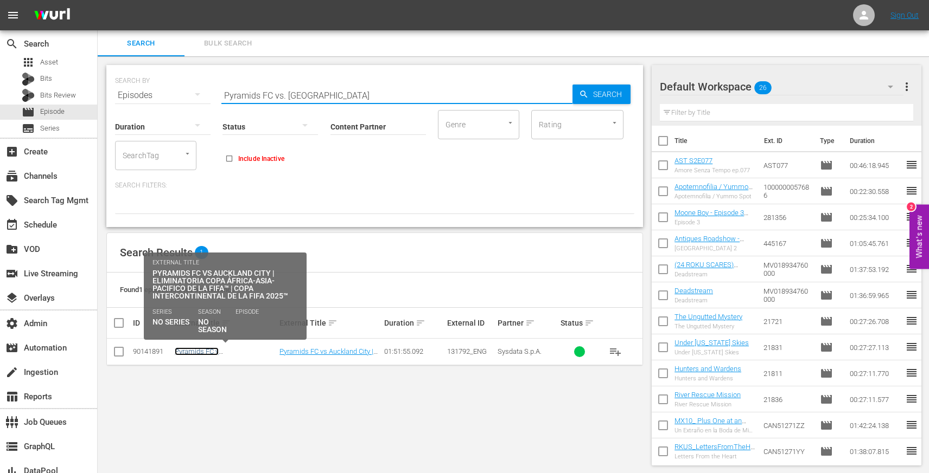
click at [242, 348] on link "Pyramids FC v [GEOGRAPHIC_DATA] | FIFA [DEMOGRAPHIC_DATA]-Pacific Play-off™ | F…" at bounding box center [222, 368] width 95 height 41
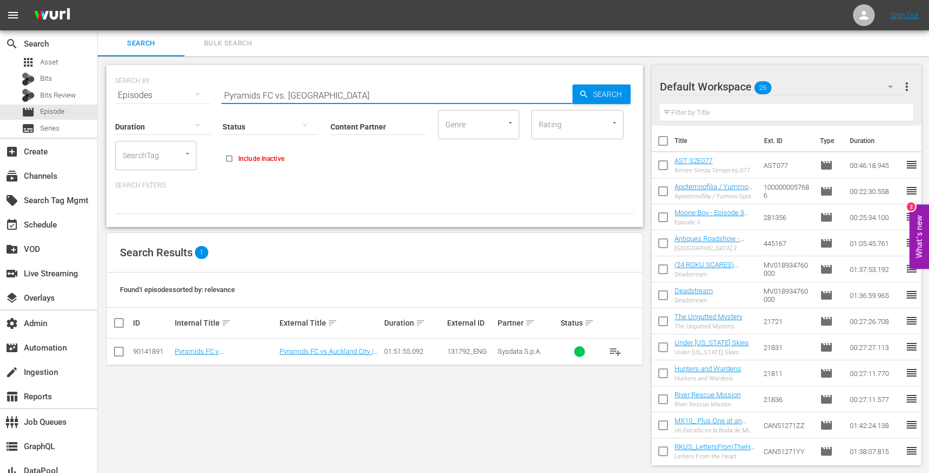
click at [279, 90] on input "Pyramids FC vs. [GEOGRAPHIC_DATA]" at bounding box center [396, 95] width 351 height 26
paste input "[PERSON_NAME]"
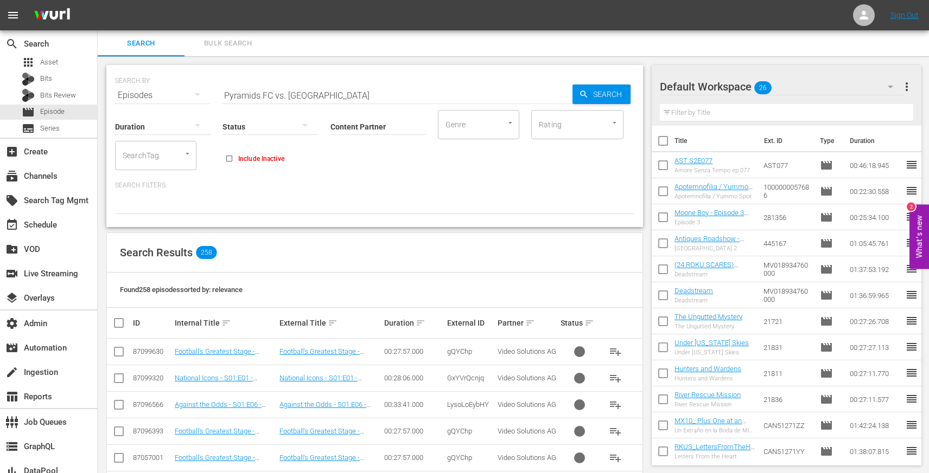
click at [333, 218] on div "SEARCH BY Search By Episodes Search ID, Title, Description, Keywords, or Catego…" at bounding box center [374, 146] width 536 height 162
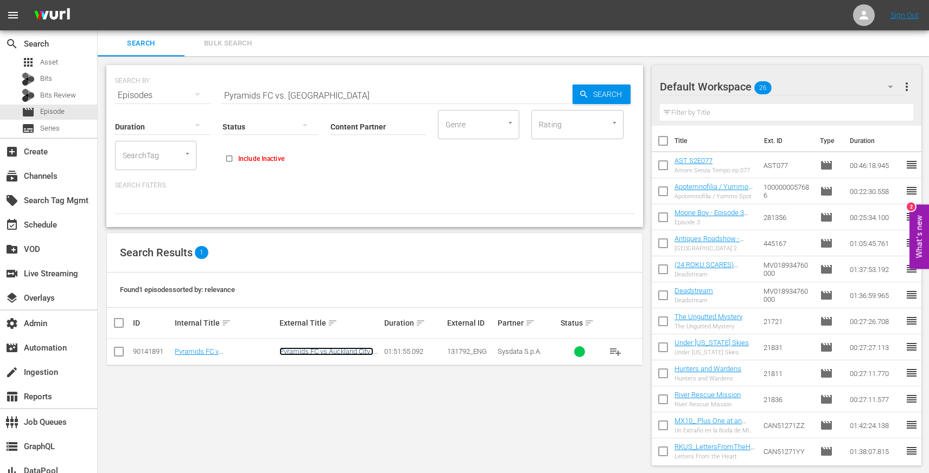
click at [304, 351] on link "Pyramids FC vs Auckland City | Eliminatoria Copa África-Asia-Pacifico de la FIF…" at bounding box center [329, 364] width 100 height 33
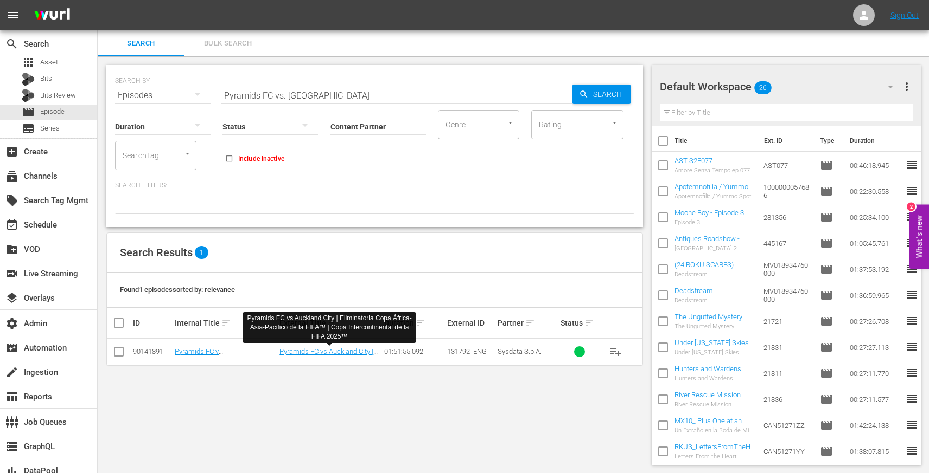
click at [339, 104] on div "Content Partner Enter Search Term" at bounding box center [377, 119] width 95 height 39
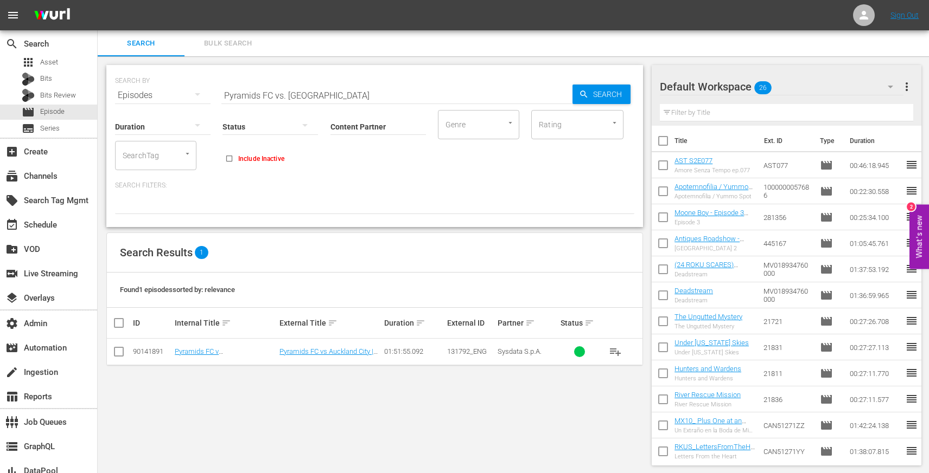
click at [338, 97] on input "Pyramids FC vs. [GEOGRAPHIC_DATA]" at bounding box center [396, 95] width 351 height 26
paste input "[PERSON_NAME] - All FIFA World Cup Goals and Assists"
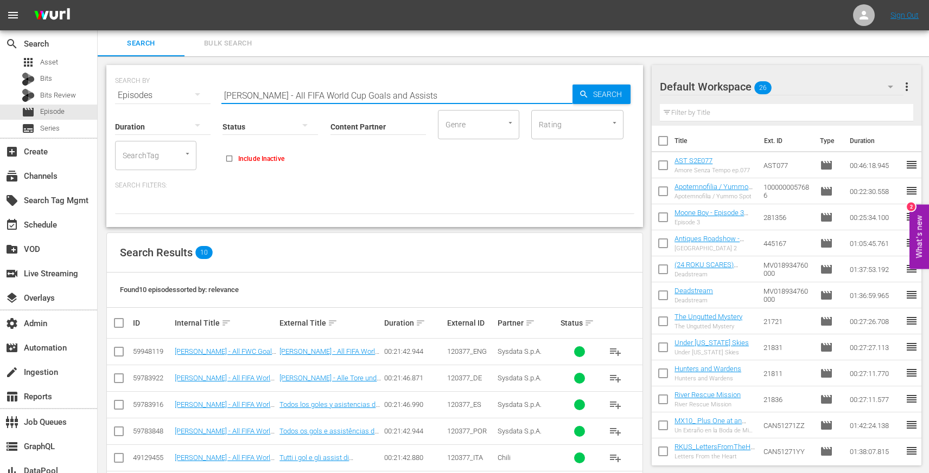
type input "[PERSON_NAME] - All FIFA World Cup Goals and Assists"
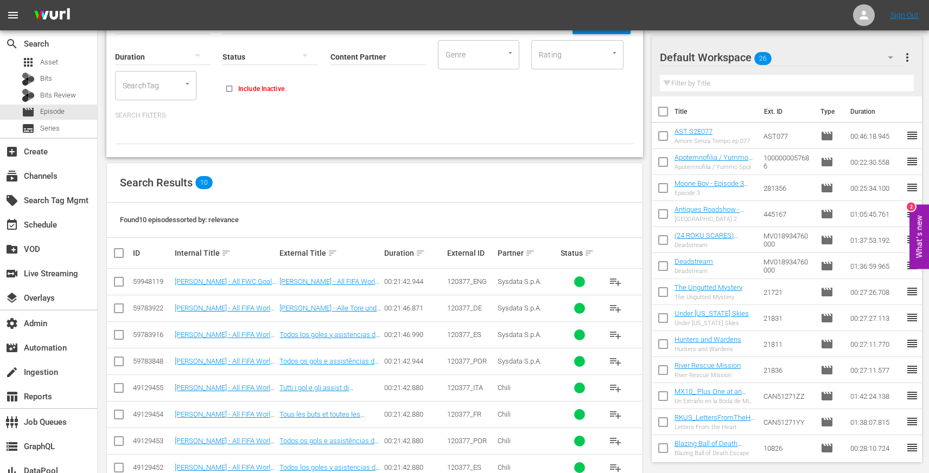
scroll to position [74, 0]
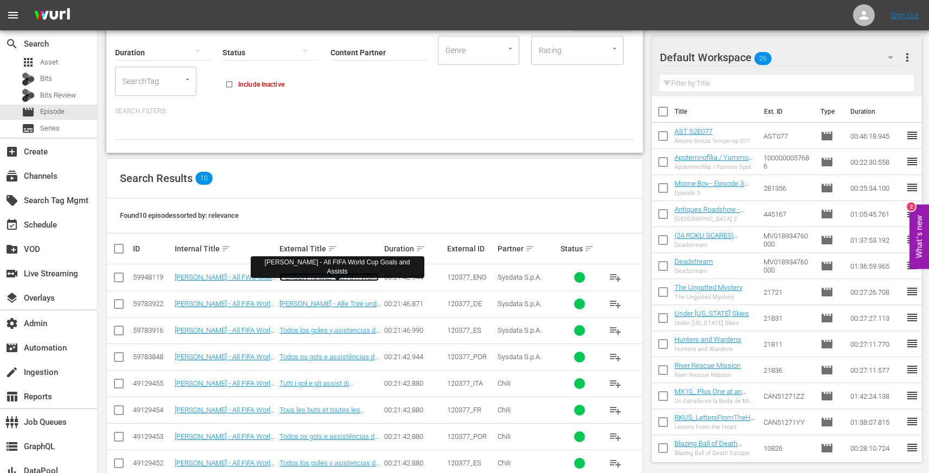
click at [332, 279] on link "[PERSON_NAME] - All FIFA World Cup Goals and Assists" at bounding box center [328, 281] width 99 height 16
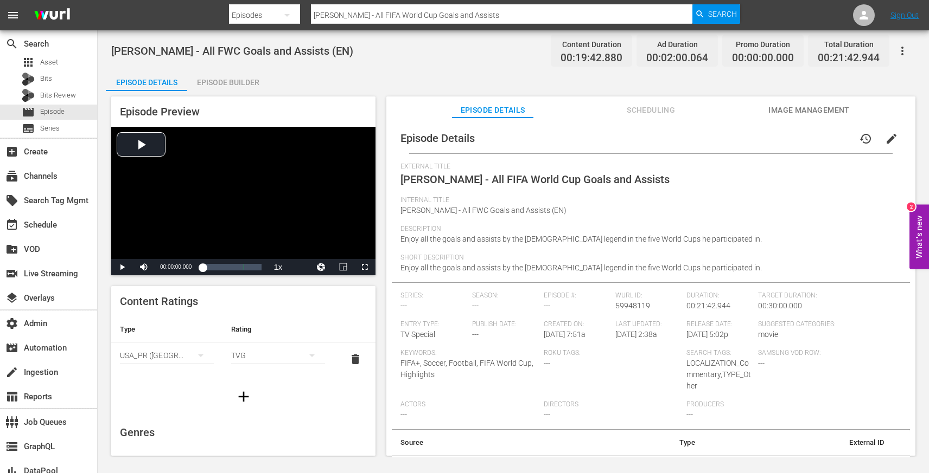
click at [637, 113] on span "Scheduling" at bounding box center [650, 111] width 81 height 14
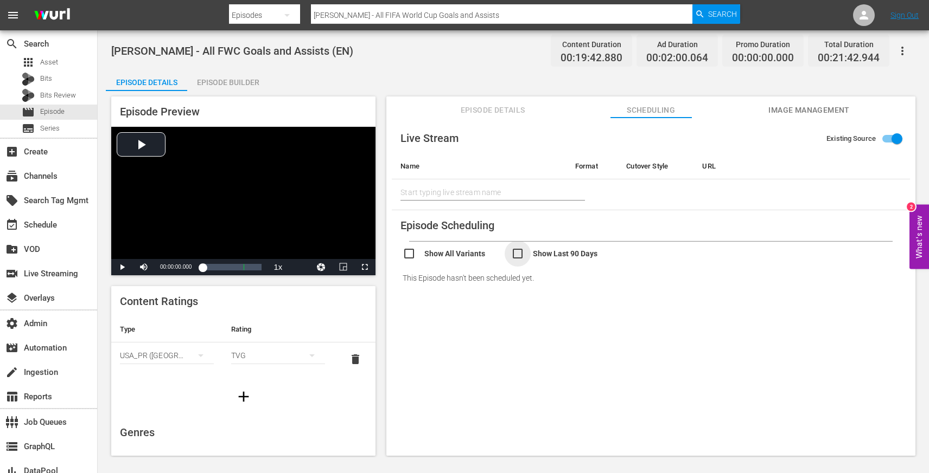
click at [524, 254] on input "checkbox" at bounding box center [565, 255] width 108 height 16
checkbox input "true"
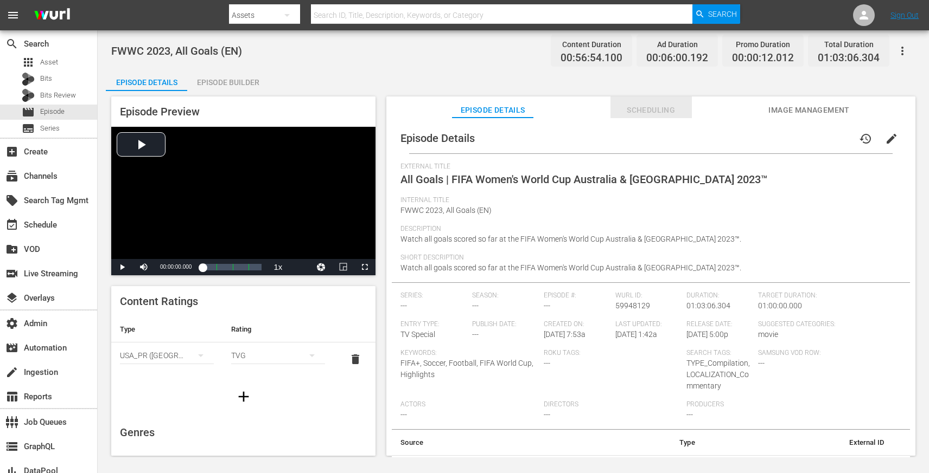
click at [647, 112] on span "Scheduling" at bounding box center [650, 111] width 81 height 14
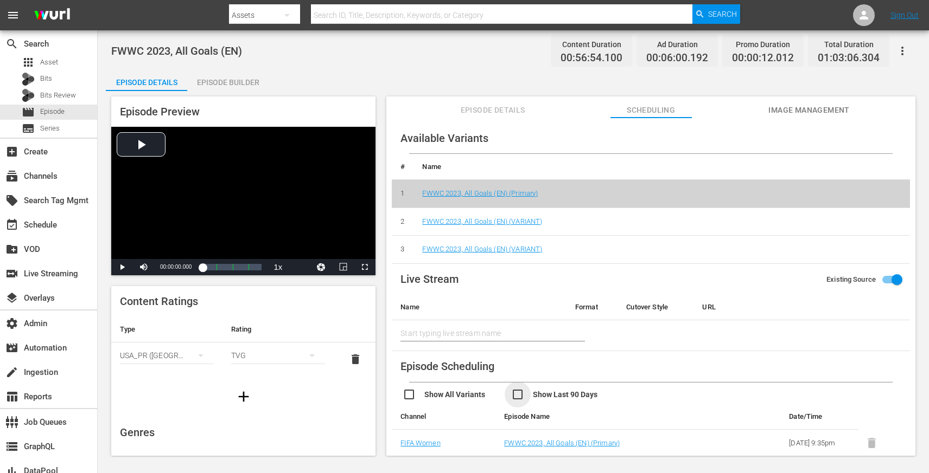
click at [518, 394] on input "checkbox" at bounding box center [565, 396] width 108 height 16
checkbox input "true"
click at [524, 121] on div "Available Variants # Name 1 FWWC 2023, All Goals (EN) (Primary) 2 FWWC 2023, Al…" at bounding box center [650, 292] width 529 height 349
click at [513, 114] on span "Episode Details" at bounding box center [492, 111] width 81 height 14
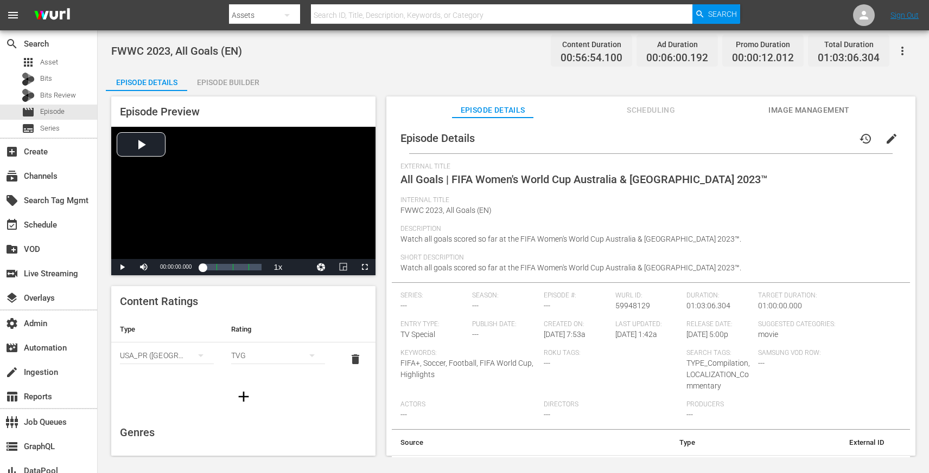
scroll to position [23, 0]
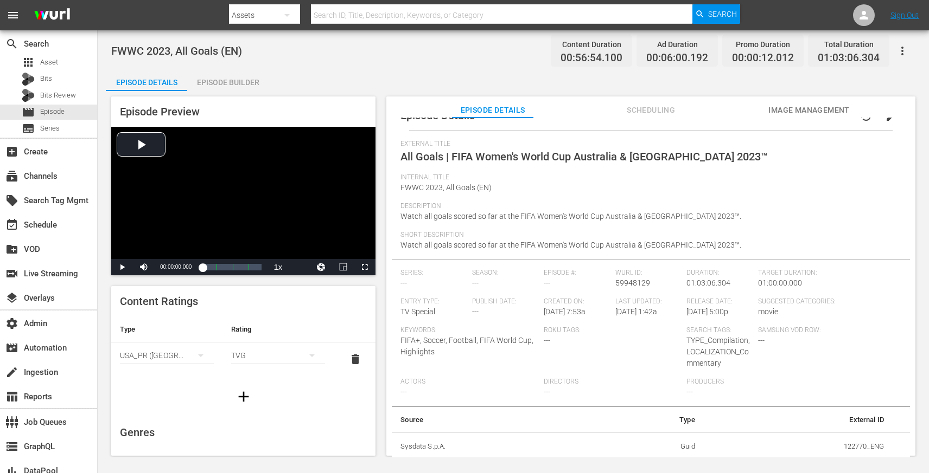
click at [221, 87] on div "Episode Builder" at bounding box center [227, 82] width 81 height 26
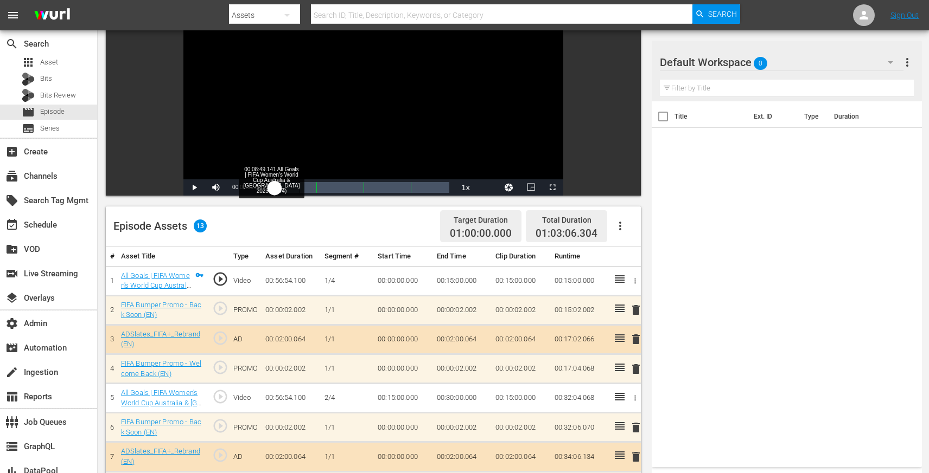
scroll to position [118, 0]
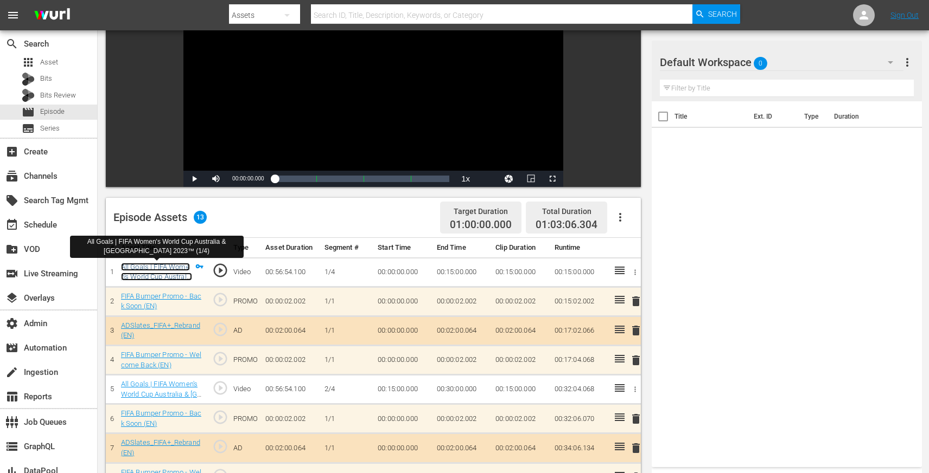
click at [170, 267] on link "All Goals | FIFA Women's World Cup Australia & [GEOGRAPHIC_DATA] 2023™ (1/4)" at bounding box center [156, 282] width 71 height 39
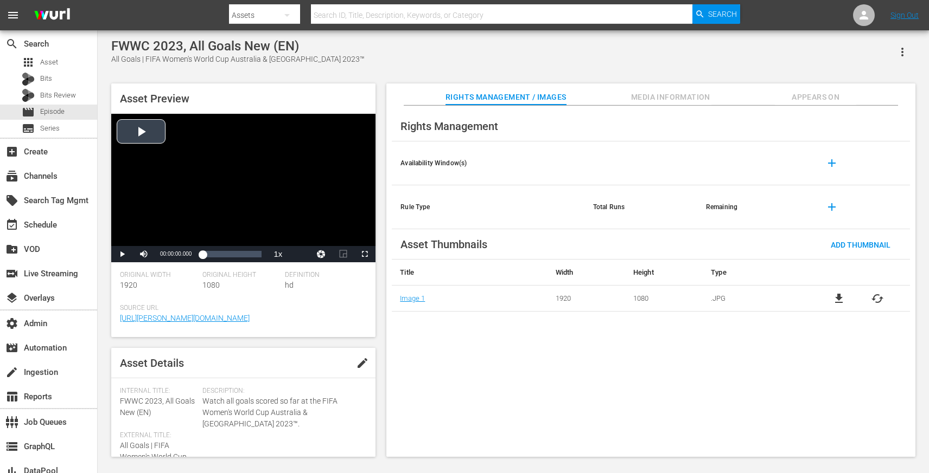
click at [214, 171] on div "Video Player" at bounding box center [243, 180] width 264 height 132
click at [364, 254] on span "Video Player" at bounding box center [364, 254] width 0 height 0
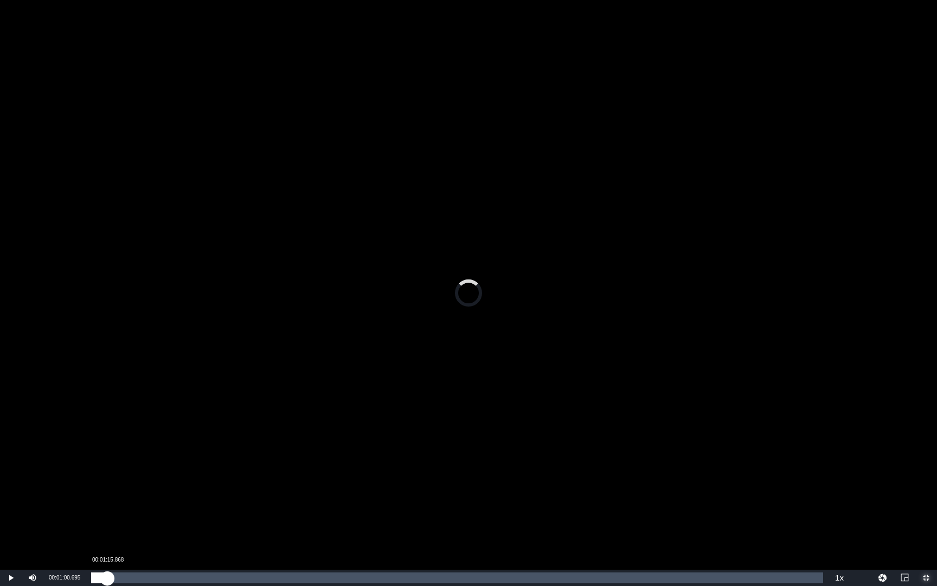
drag, startPoint x: 104, startPoint y: 578, endPoint x: 113, endPoint y: 578, distance: 9.8
click at [113, 473] on div "Loaded : 0.35% 00:01:15.868 00:01:00.695" at bounding box center [457, 577] width 732 height 11
click at [142, 473] on div "Loaded : 3.17% 00:03:57.722 00:01:43.855" at bounding box center [457, 577] width 732 height 11
click at [187, 473] on div "00:07:27.626" at bounding box center [187, 577] width 1 height 11
click at [224, 473] on div "Loaded : 13.19% 00:10:22.124 00:07:27.672" at bounding box center [457, 577] width 732 height 11
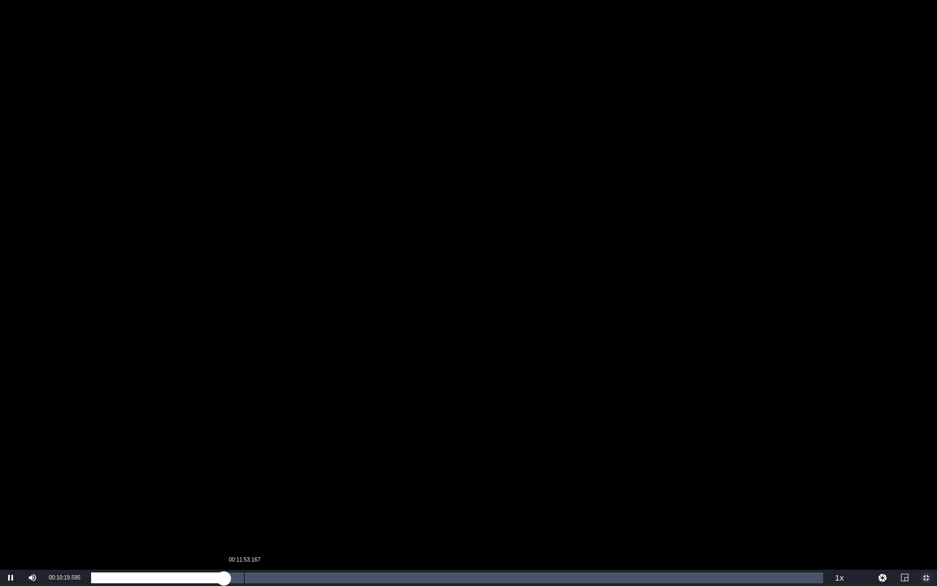
click at [245, 473] on div "Loaded : 18.29% 00:11:53.167 00:10:19.631" at bounding box center [457, 577] width 732 height 11
click at [266, 473] on div "Loaded : 21.11% 00:13:36.855 00:11:55.897" at bounding box center [457, 577] width 732 height 11
click at [295, 473] on div "00:15:50.890" at bounding box center [295, 577] width 1 height 11
click at [331, 473] on div "Loaded : 27.97% 00:18:40.330 00:15:51.093" at bounding box center [457, 577] width 732 height 11
click at [370, 473] on div "Loaded : 32.90% 00:21:39.886 00:18:40.419" at bounding box center [457, 577] width 732 height 11
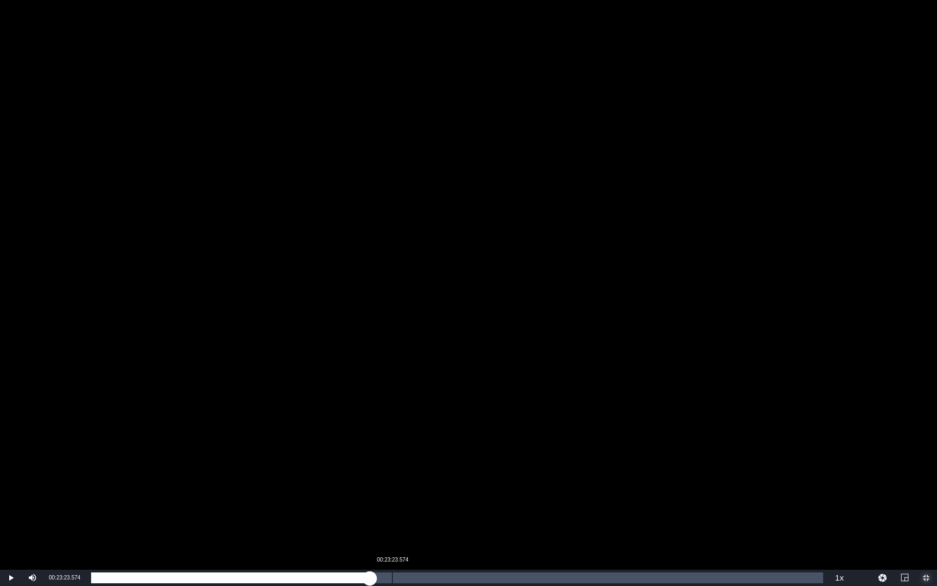
click at [392, 473] on div "00:23:23.574" at bounding box center [392, 577] width 1 height 11
click at [423, 473] on div "Loaded : 41.16% 00:25:42.667 00:23:23.814" at bounding box center [457, 577] width 732 height 11
click at [455, 473] on div "Loaded : 45.38% 00:28:14.405 00:25:45.247" at bounding box center [457, 577] width 732 height 11
click at [481, 473] on div "Loaded : 49.78% 00:30:18.324 00:28:16.980" at bounding box center [457, 577] width 732 height 11
click at [512, 473] on div "00:32:42.475" at bounding box center [512, 577] width 1 height 11
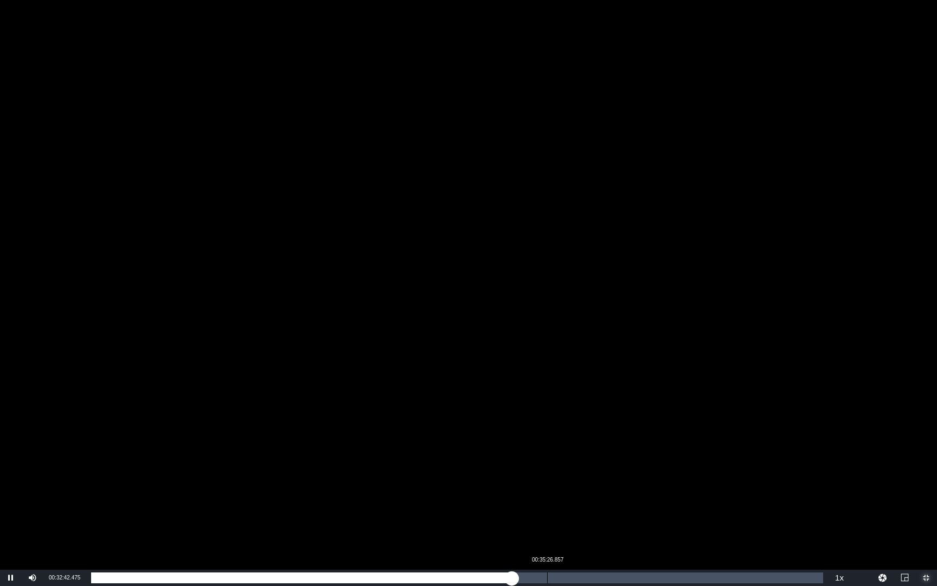
click at [547, 473] on div "Loaded : 57.52% 00:35:26.857 00:32:42.499" at bounding box center [457, 577] width 732 height 11
click at [578, 473] on div "00:37:48.479" at bounding box center [578, 577] width 1 height 11
click at [612, 473] on div "Loaded : 66.49% 00:40:27.804 00:37:48.609" at bounding box center [457, 577] width 732 height 11
click at [649, 473] on div "Loaded : 71.24% 00:43:19.773 00:40:30.658" at bounding box center [457, 577] width 732 height 11
click at [649, 473] on div "00:40:30.658" at bounding box center [370, 577] width 558 height 11
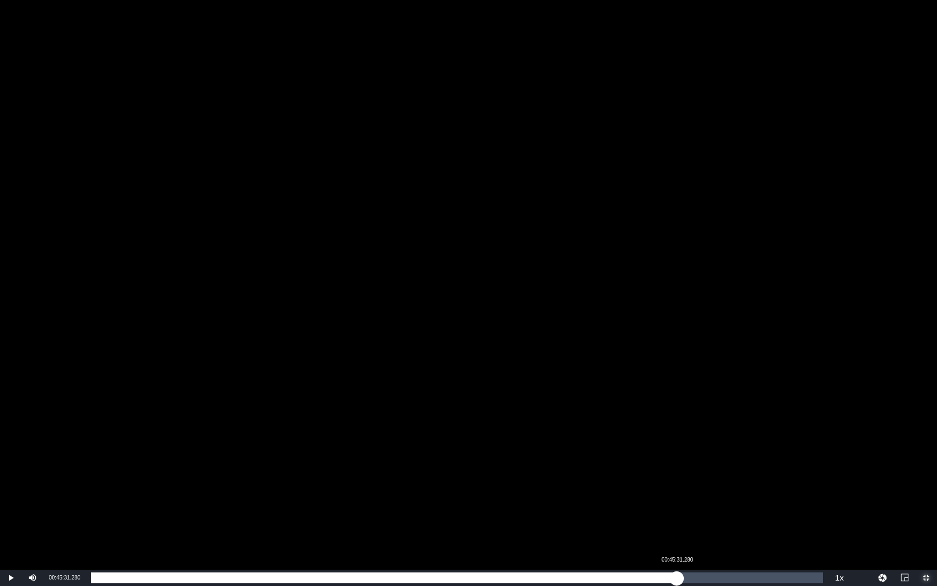
click at [677, 473] on div "Loaded : 76.17% 00:45:31.280 00:43:20.038" at bounding box center [457, 577] width 732 height 11
click at [707, 473] on div "Loaded : 80.04% 00:47:52.901 00:45:31.346" at bounding box center [457, 577] width 732 height 11
click at [735, 473] on div "Loaded : 84.26% 00:50:01.879 00:47:52.932" at bounding box center [457, 577] width 732 height 11
click at [758, 473] on div "Loaded : 87.96% 00:51:48.095 00:50:01.998" at bounding box center [457, 577] width 732 height 11
click at [782, 473] on div "00:53:41.898" at bounding box center [782, 577] width 1 height 11
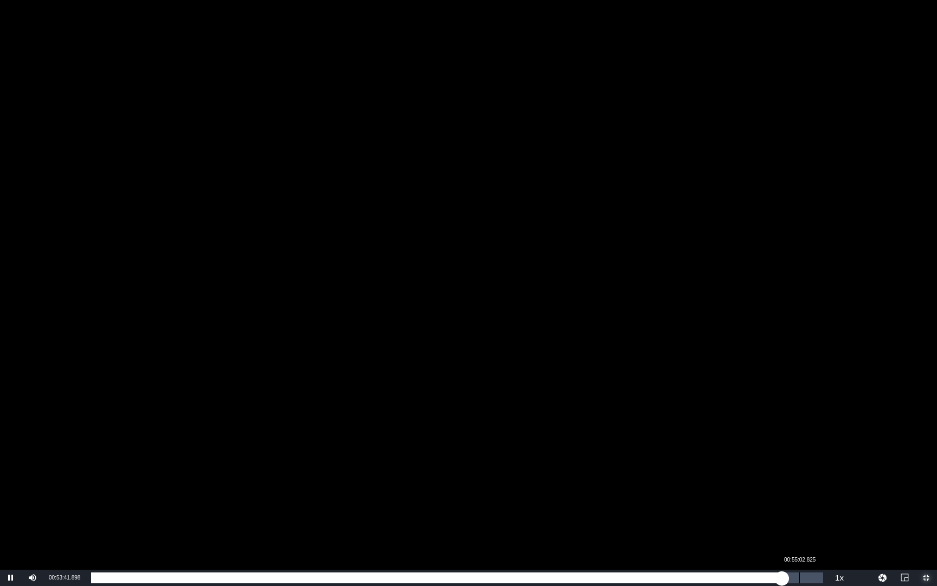
click at [799, 473] on div "00:55:02.825" at bounding box center [799, 577] width 1 height 11
click at [814, 473] on div "Loaded : 96.75% 00:56:11.107 00:55:03.084" at bounding box center [457, 577] width 732 height 11
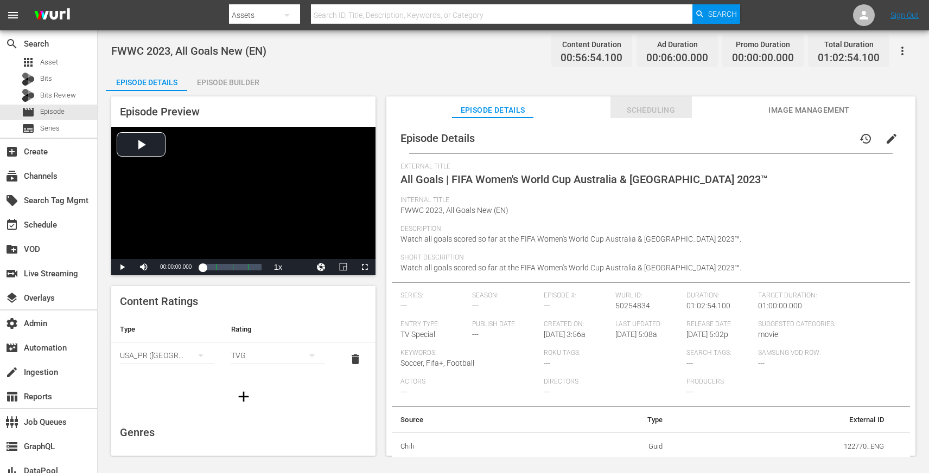
click at [662, 98] on button "Scheduling" at bounding box center [650, 108] width 81 height 22
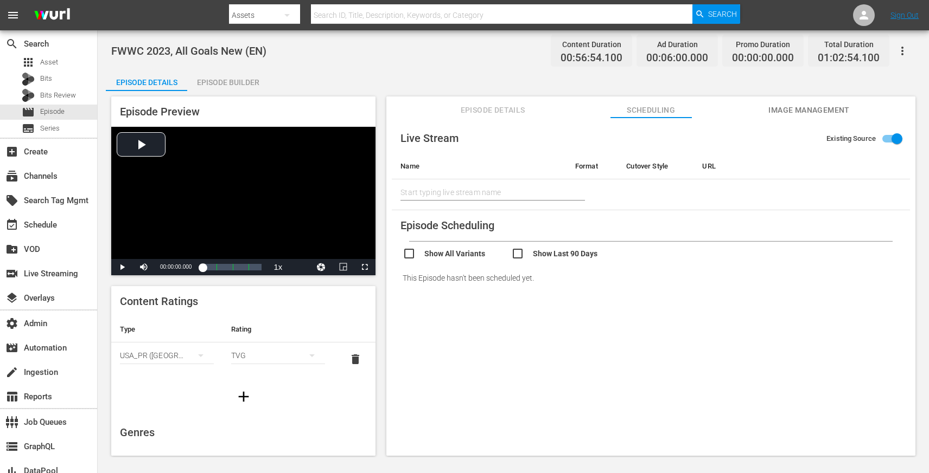
click at [518, 252] on input "checkbox" at bounding box center [565, 255] width 108 height 16
checkbox input "true"
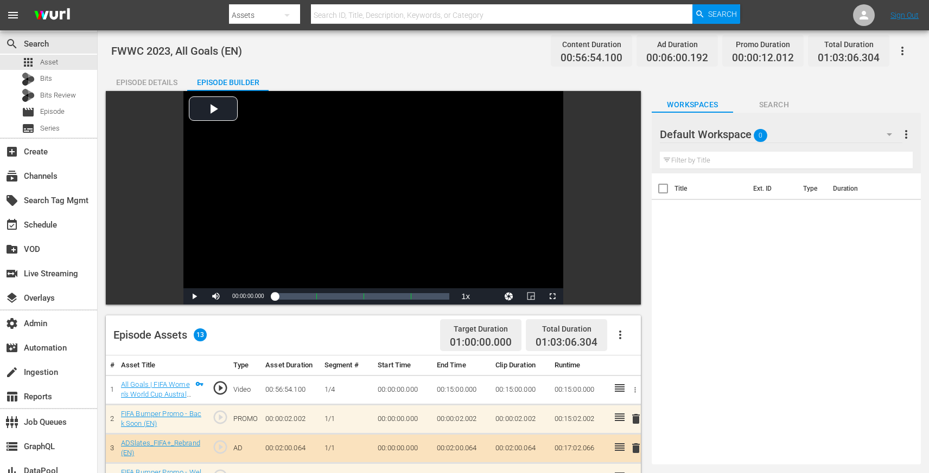
click at [155, 83] on div "Episode Details" at bounding box center [146, 82] width 81 height 26
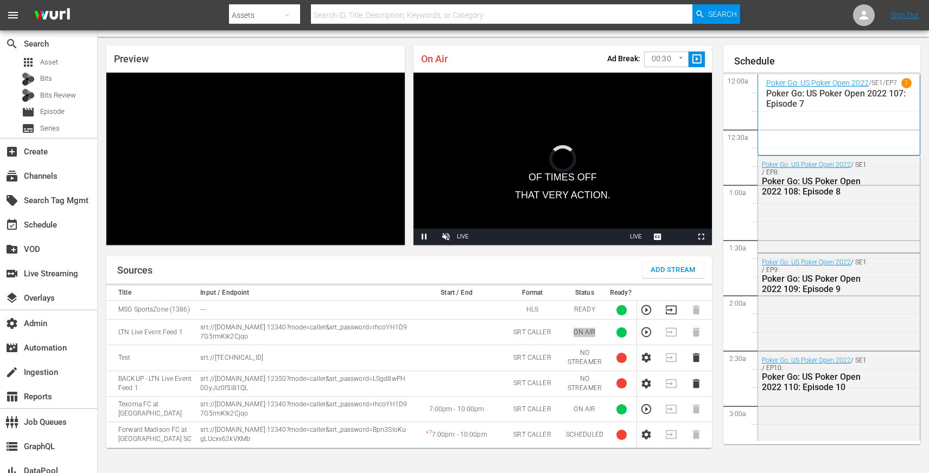
scroll to position [1981, 0]
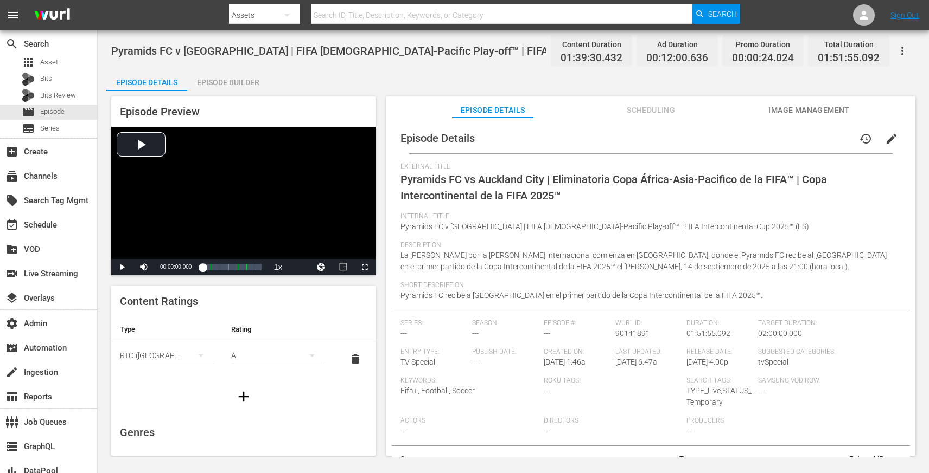
click at [656, 105] on span "Scheduling" at bounding box center [650, 111] width 81 height 14
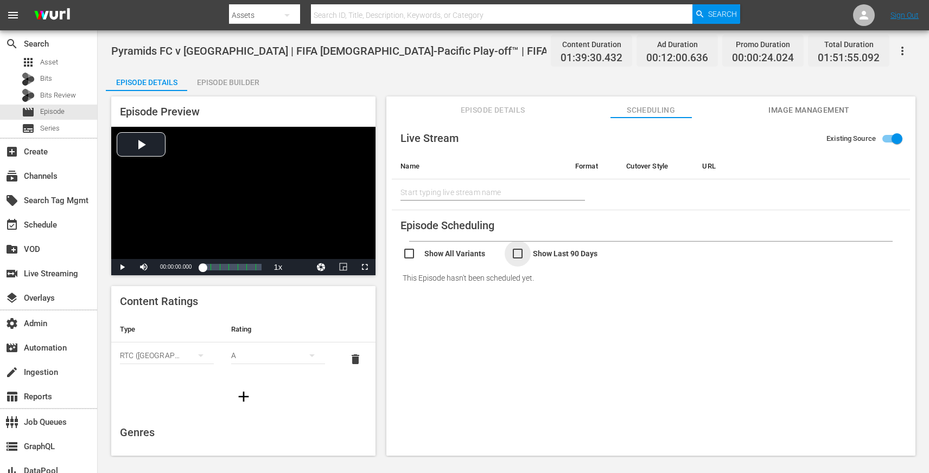
click at [520, 256] on input "checkbox" at bounding box center [565, 255] width 108 height 16
checkbox input "true"
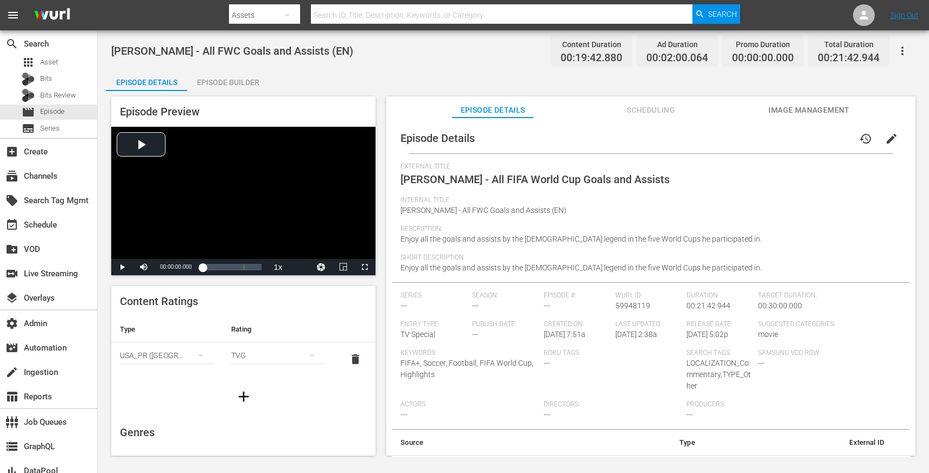
scroll to position [11, 0]
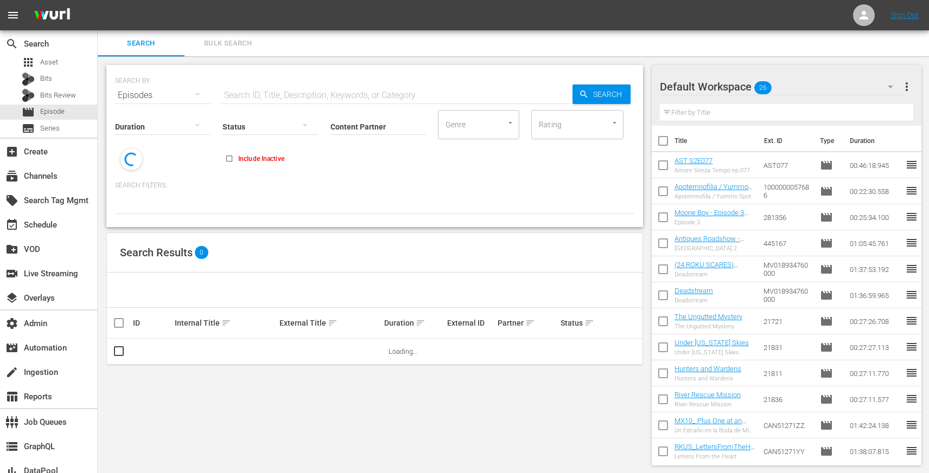
scroll to position [1, 0]
click at [271, 87] on input "text" at bounding box center [396, 94] width 351 height 26
paste input "[PERSON_NAME] - All FIFA World Cup Goals and Assists"
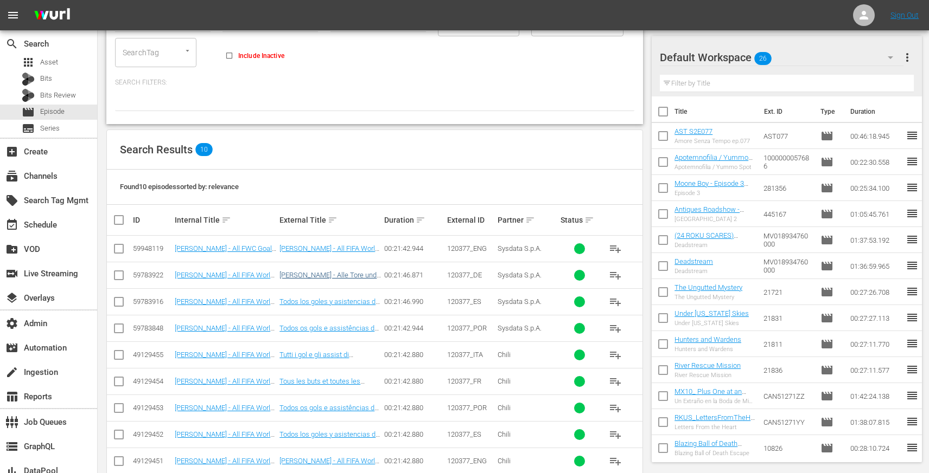
scroll to position [78, 0]
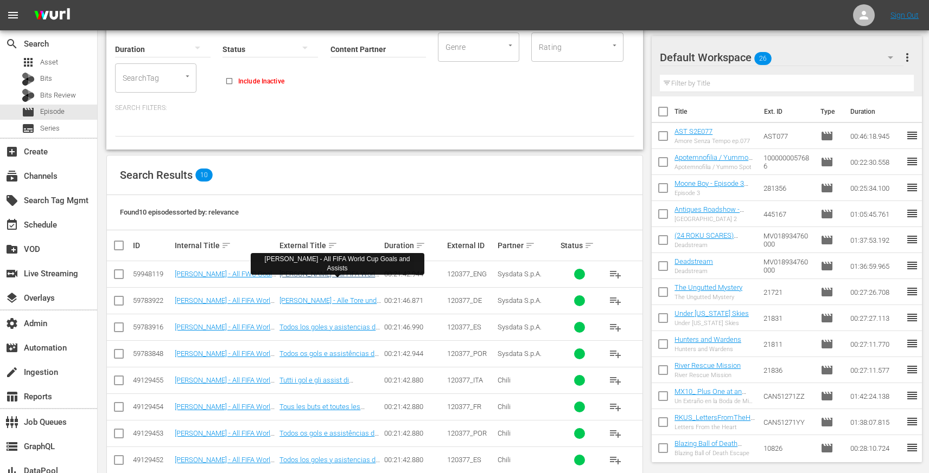
type input "[PERSON_NAME] - All FIFA World Cup Goals and Assists"
click at [340, 273] on link "[PERSON_NAME] - All FIFA World Cup Goals and Assists" at bounding box center [328, 278] width 99 height 16
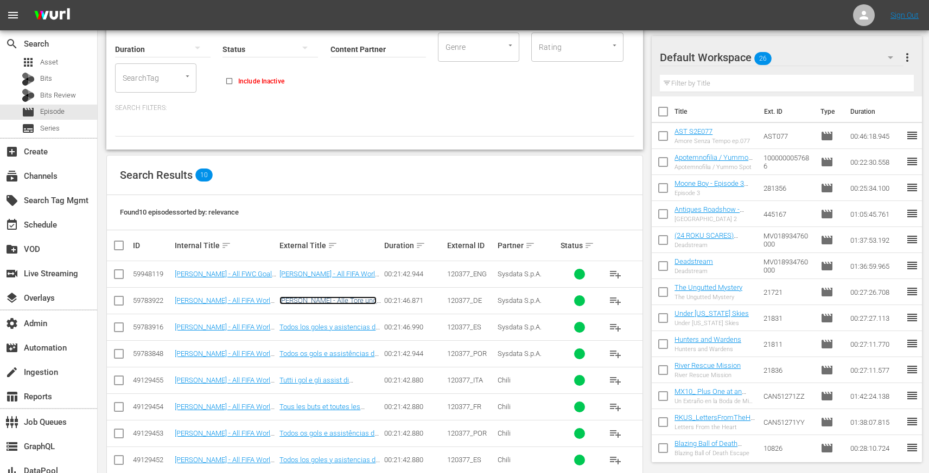
click at [340, 300] on link "Lionel Messi - Alle Tore und Assists bei der FIFA Fussball-Weltmeisterschaft™" at bounding box center [327, 309] width 97 height 24
click at [340, 319] on td "Todos los goles y asistencias de Messi en la Copa Mundial de la FIFA™" at bounding box center [330, 327] width 105 height 27
click at [340, 324] on link "Todos los goles y asistencias de Messi en la Copa Mundial de la FIFA™" at bounding box center [329, 335] width 100 height 24
click at [340, 350] on link "Todos os gols e assistências de Messi pela Copa do Mundo da FIFA™" at bounding box center [328, 362] width 99 height 24
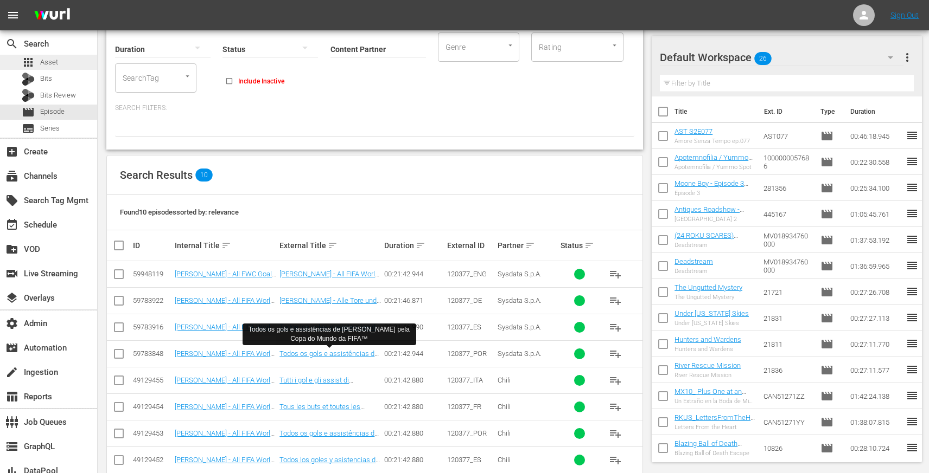
click at [59, 66] on div "apps Asset" at bounding box center [48, 62] width 97 height 15
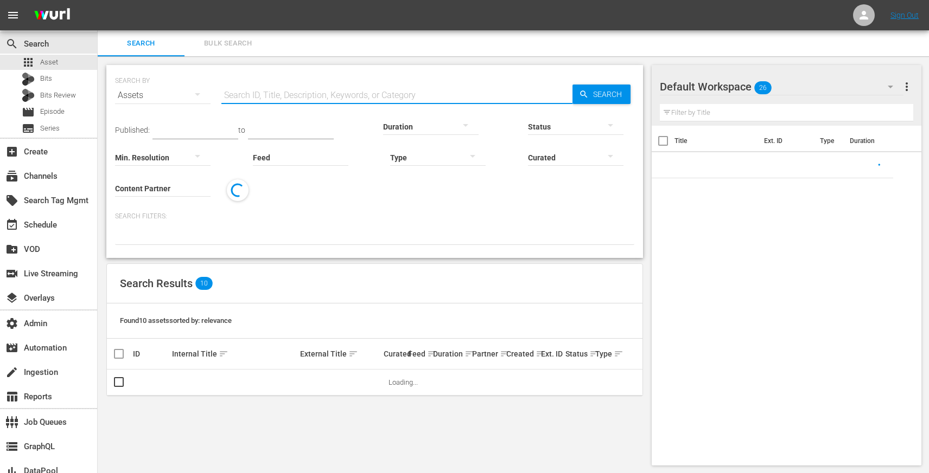
click at [317, 98] on input "text" at bounding box center [396, 95] width 351 height 26
paste input "22351264"
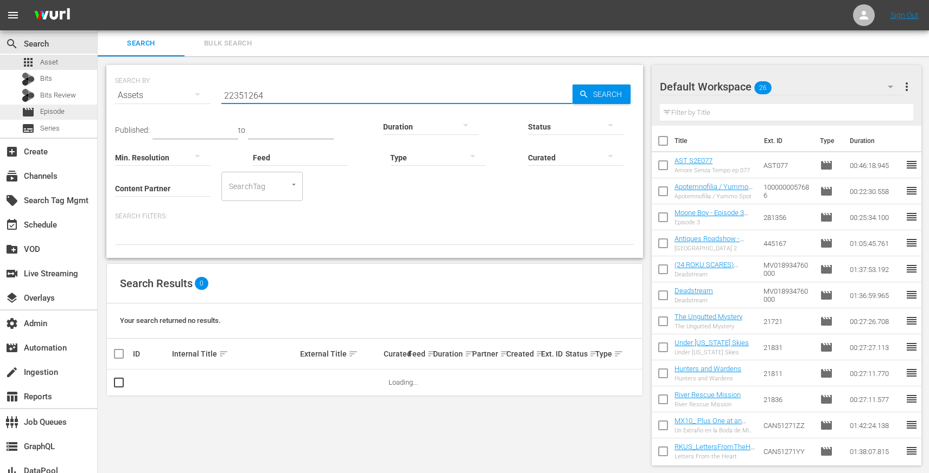
type input "22351264"
click at [74, 116] on div "movie Episode" at bounding box center [48, 112] width 97 height 15
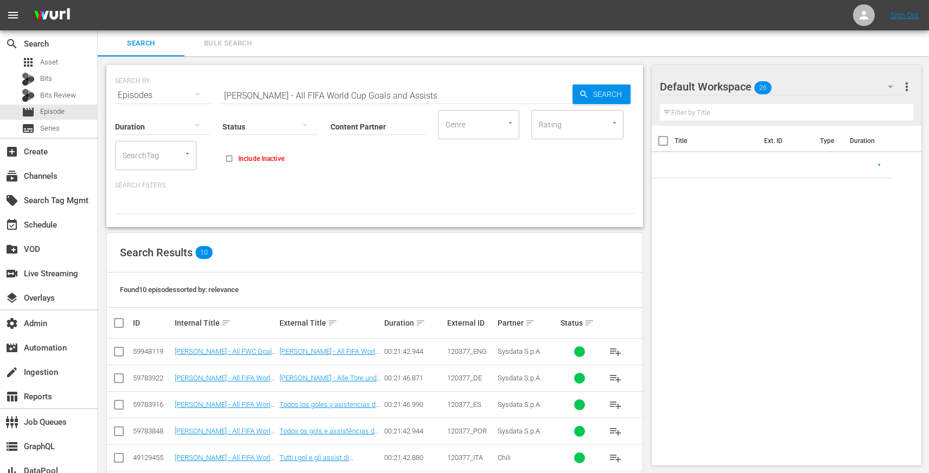
click at [262, 97] on input "Lionel Messi - All FIFA World Cup Goals and Assists" at bounding box center [396, 95] width 351 height 26
paste input "22351264"
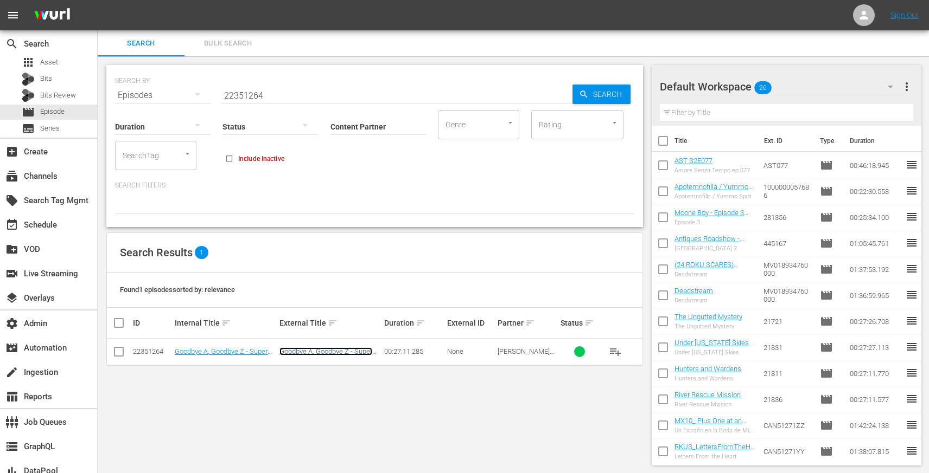
click at [307, 354] on link "Goodbye A, Goodbye Z - Super Simple ABCs and more" at bounding box center [325, 356] width 93 height 16
click at [251, 101] on div "Status" at bounding box center [269, 119] width 95 height 39
click at [251, 100] on input "22351264" at bounding box center [396, 95] width 351 height 26
paste input "19858349"
paste input "Boa Noite, Sr. Pé Grande"
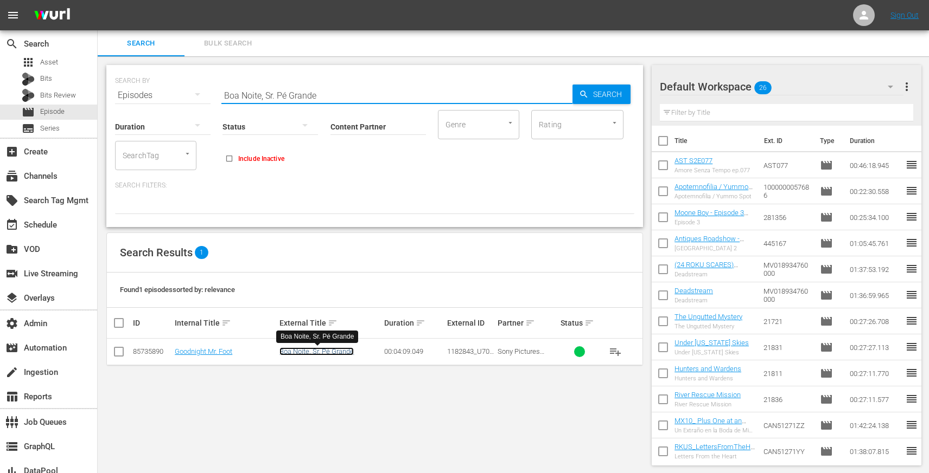
click at [311, 354] on link "Boa Noite, Sr. Pé Grande" at bounding box center [316, 352] width 74 height 8
click at [268, 97] on input "Boa Noite, Sr. Pé Grande" at bounding box center [396, 95] width 351 height 26
paste input "US-TMS-KG112500000"
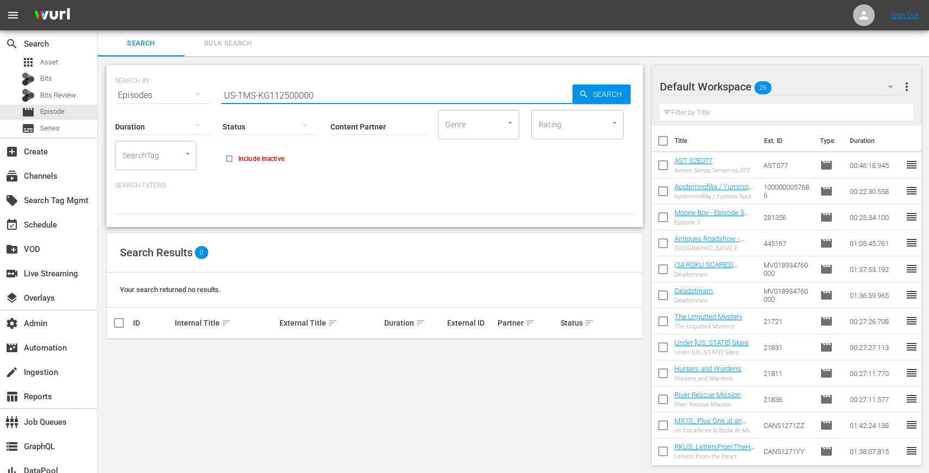
paste input "Boa Noite, Sr. Pé Grande"
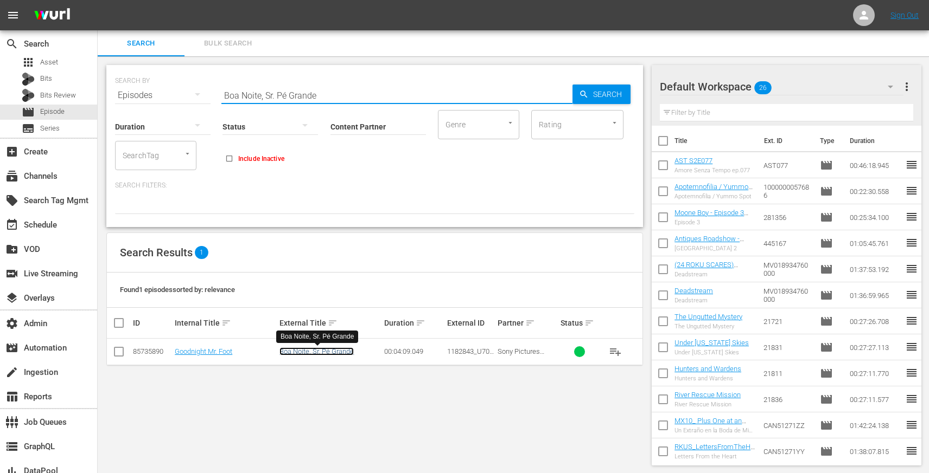
click at [299, 352] on link "Boa Noite, Sr. Pé Grande" at bounding box center [316, 352] width 74 height 8
click at [318, 99] on input "Boa Noite, Sr. Pé Grande" at bounding box center [396, 95] width 351 height 26
paste input "Pets Monstruosos: Um Curta Do Hotel Transilvânia"
click at [311, 353] on link "Pets Monstruosos: Um Curta do Hotel Transilvânia" at bounding box center [328, 356] width 98 height 16
click at [409, 82] on input "Pets Monstruosos: Um Curta Do Hotel Transilvânia" at bounding box center [396, 95] width 351 height 26
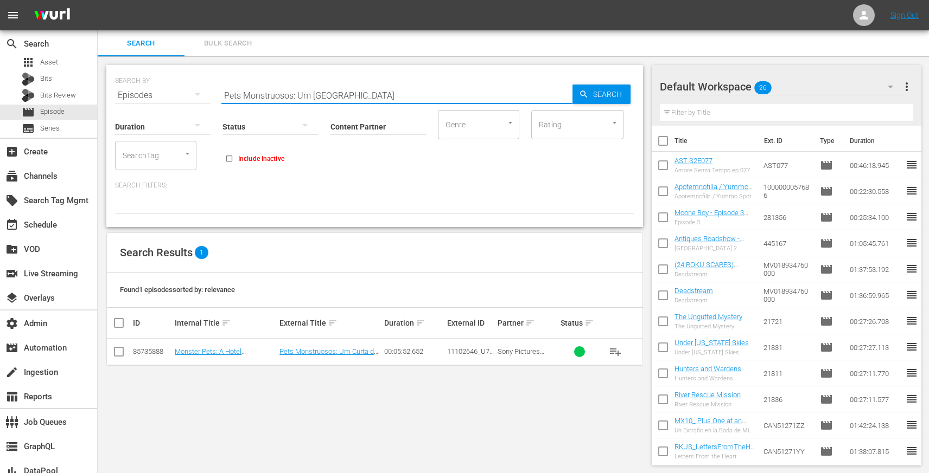
paste input "A Corrida Da Meia-Noite De Boog E Elliot"
click at [327, 348] on link "A Corrida da Meia-Noite de Boog e Elliot" at bounding box center [319, 360] width 81 height 24
click at [276, 98] on input "A Corrida Da Meia-Noite De Boog E Elliot" at bounding box center [396, 95] width 351 height 26
paste input "Hotel Transilvânia – Puppy!"
type input "Hotel Transilvânia – Puppy!"
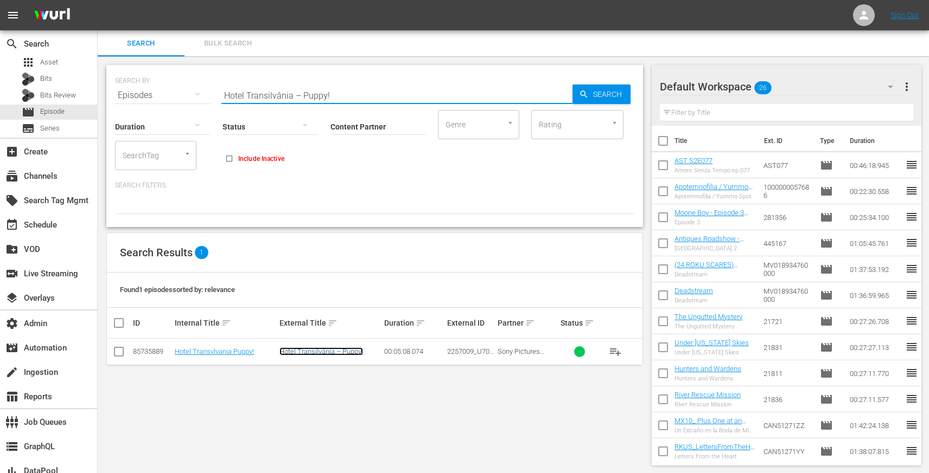
click at [322, 350] on link "Hotel Transilvânia – Puppy!" at bounding box center [321, 352] width 84 height 8
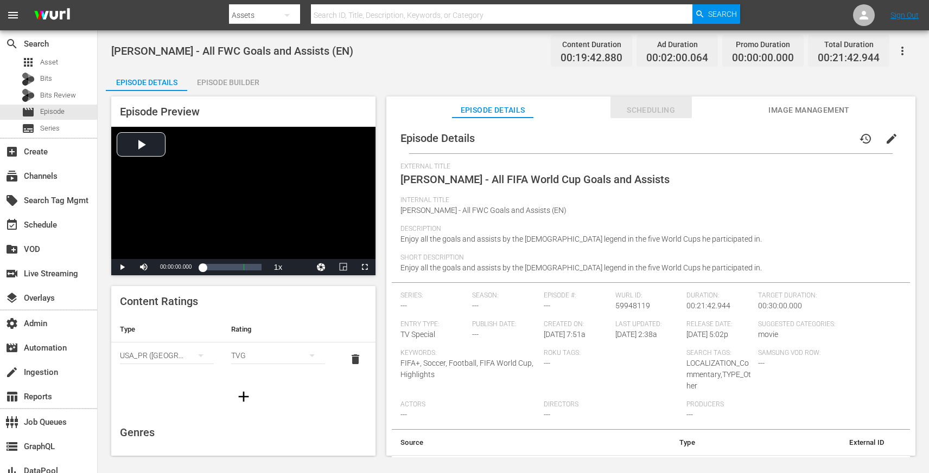
click at [657, 110] on span "Scheduling" at bounding box center [650, 111] width 81 height 14
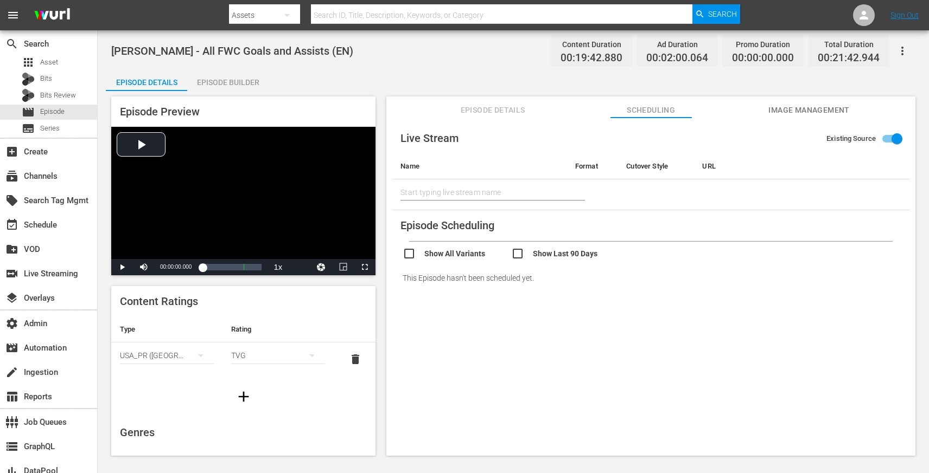
click at [521, 259] on input "checkbox" at bounding box center [565, 255] width 108 height 16
checkbox input "true"
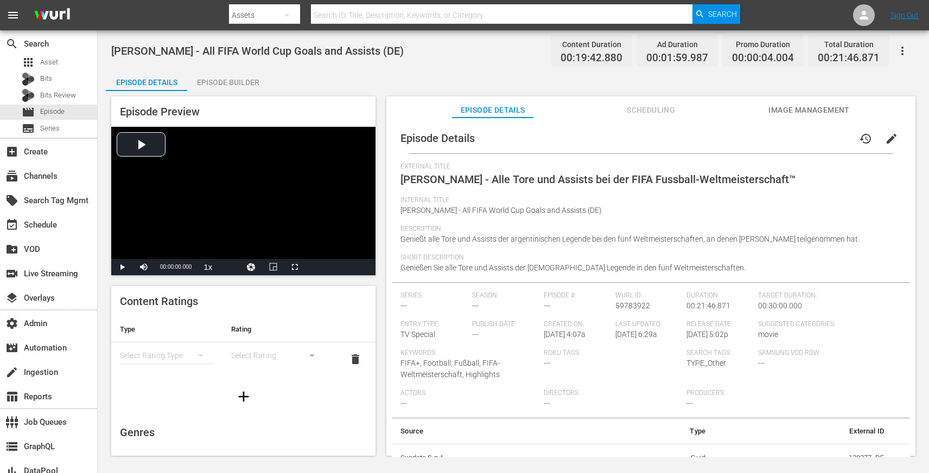
click at [657, 110] on span "Scheduling" at bounding box center [650, 111] width 81 height 14
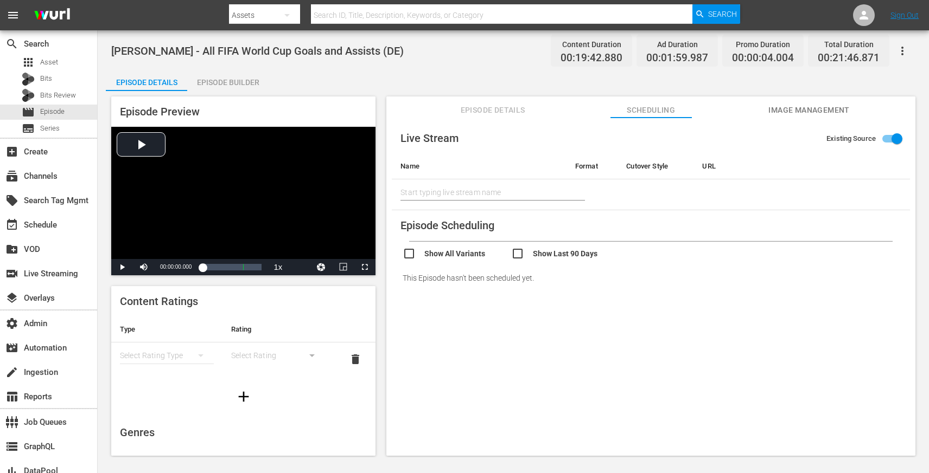
click at [521, 259] on input "checkbox" at bounding box center [565, 255] width 108 height 16
checkbox input "true"
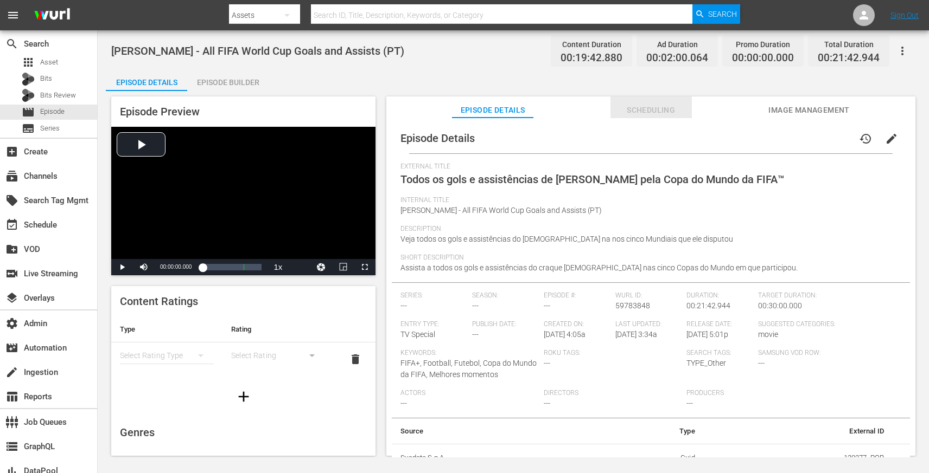
click at [657, 109] on span "Scheduling" at bounding box center [650, 111] width 81 height 14
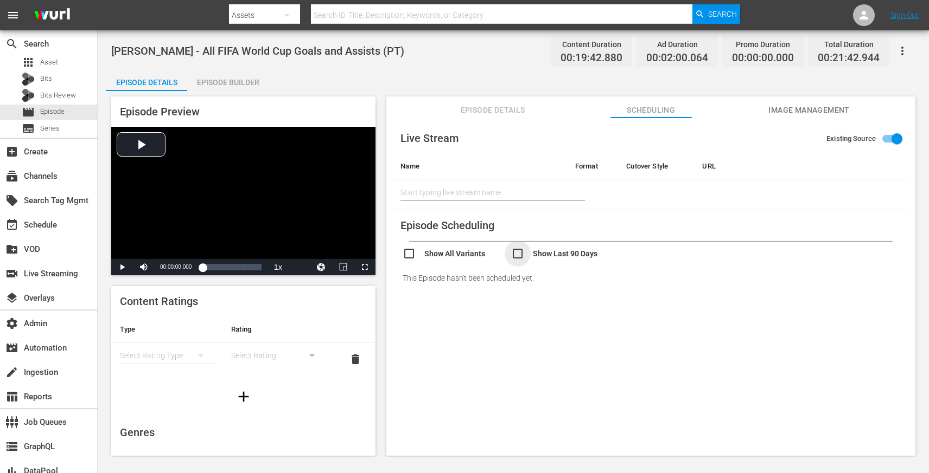
click at [521, 259] on input "checkbox" at bounding box center [565, 255] width 108 height 16
checkbox input "true"
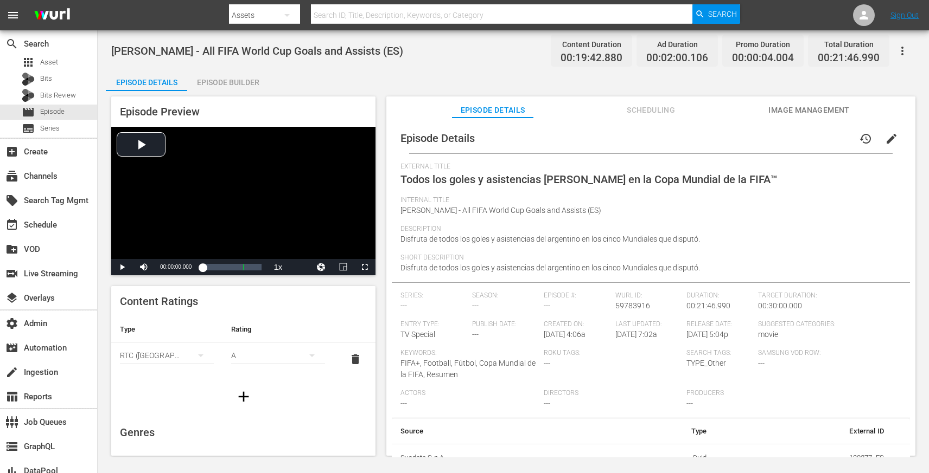
click at [657, 110] on span "Scheduling" at bounding box center [650, 111] width 81 height 14
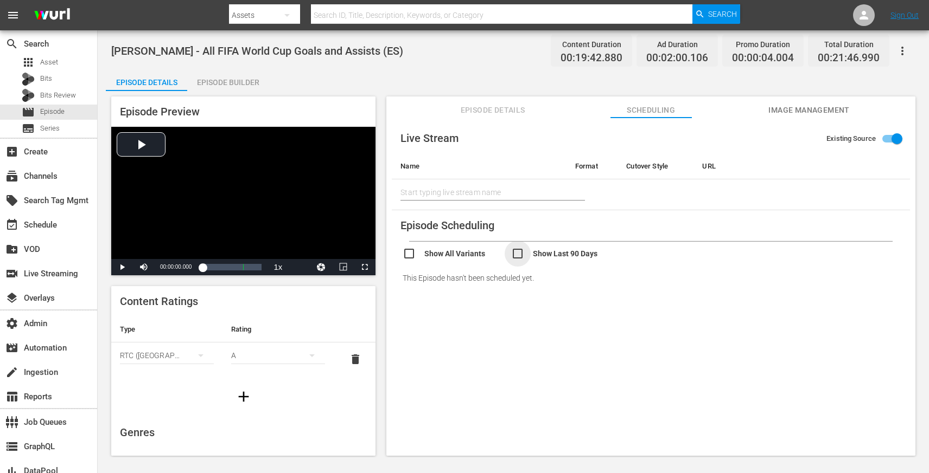
click at [521, 259] on input "checkbox" at bounding box center [565, 255] width 108 height 16
checkbox input "true"
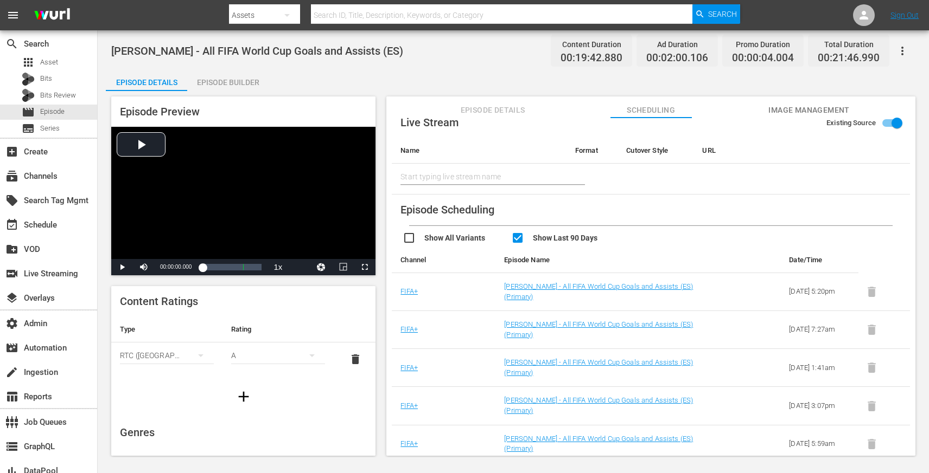
scroll to position [19, 0]
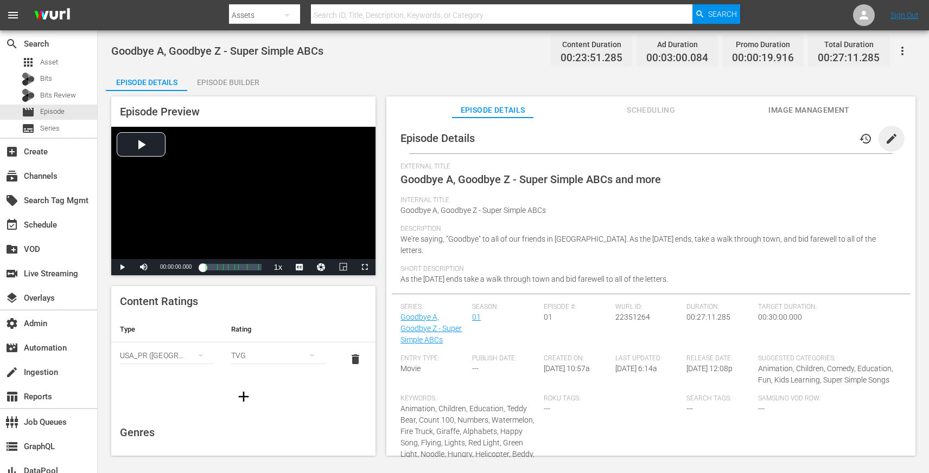
click at [887, 137] on span "edit" at bounding box center [891, 138] width 13 height 13
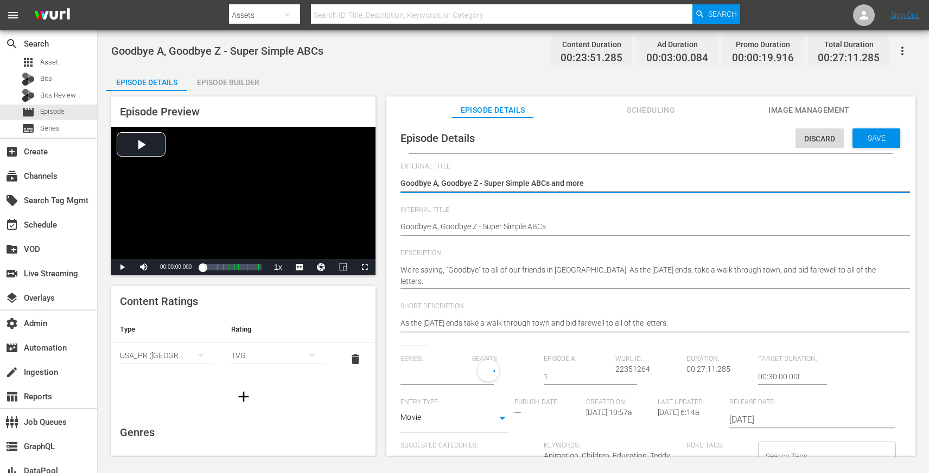
type input "Goodbye A, Goodbye Z - Super Simple ABCs"
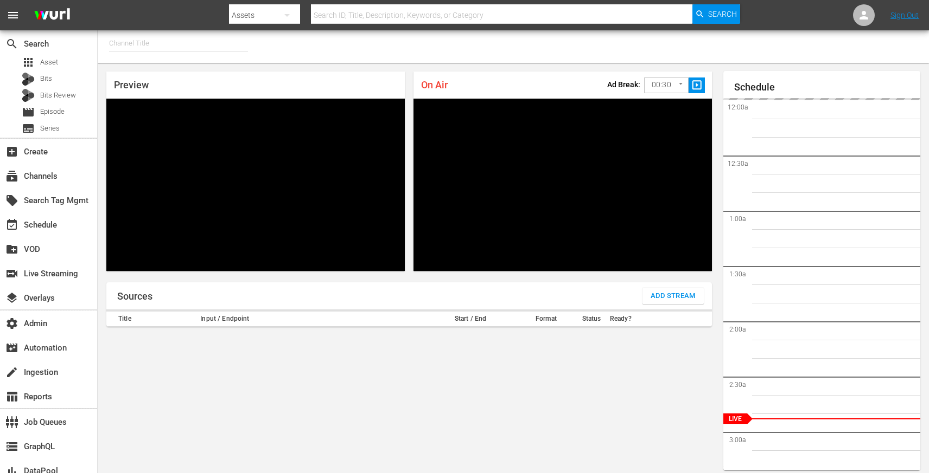
type input "MSG SportsZone - Roku Feed (1582)"
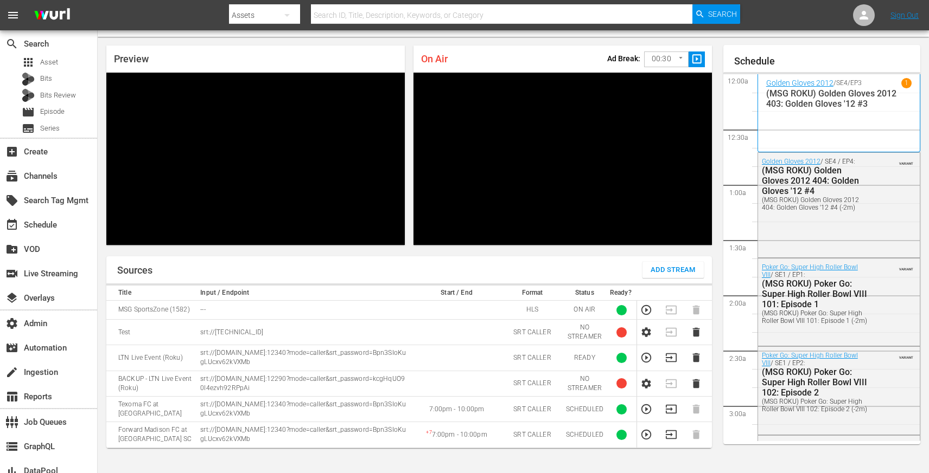
scroll to position [2348, 0]
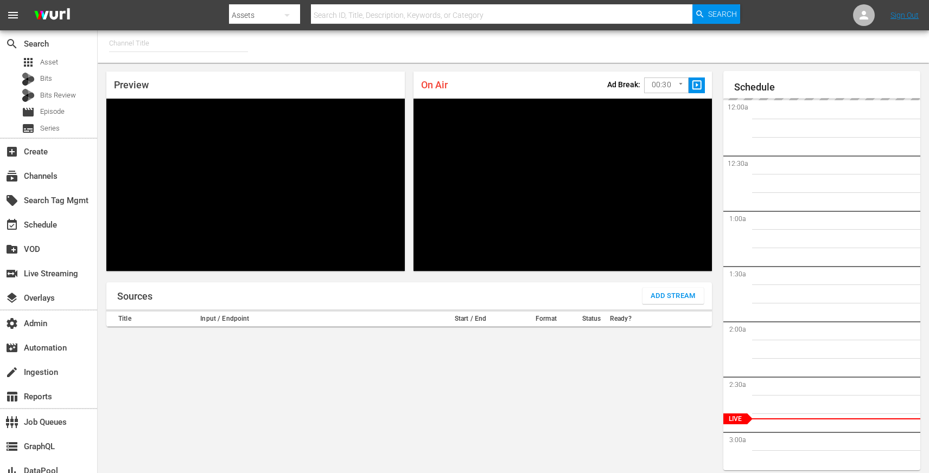
type input "MSG SportsZone (1386)"
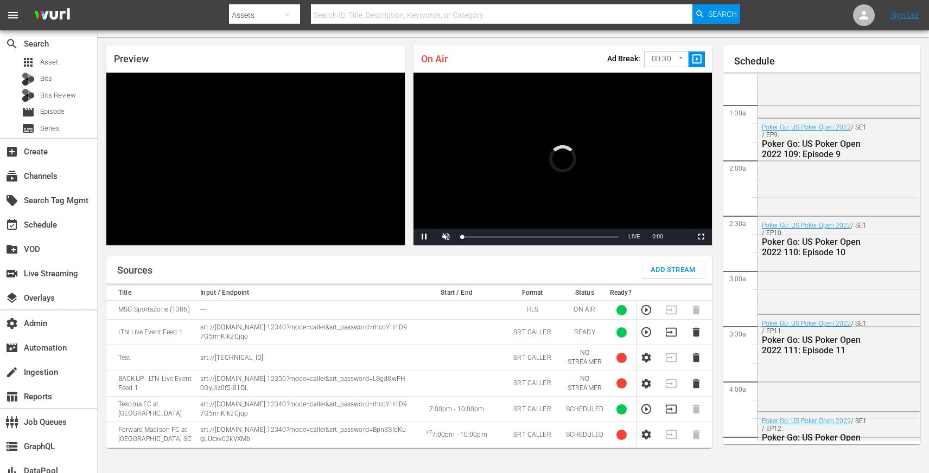
scroll to position [2348, 0]
